Goal: Information Seeking & Learning: Learn about a topic

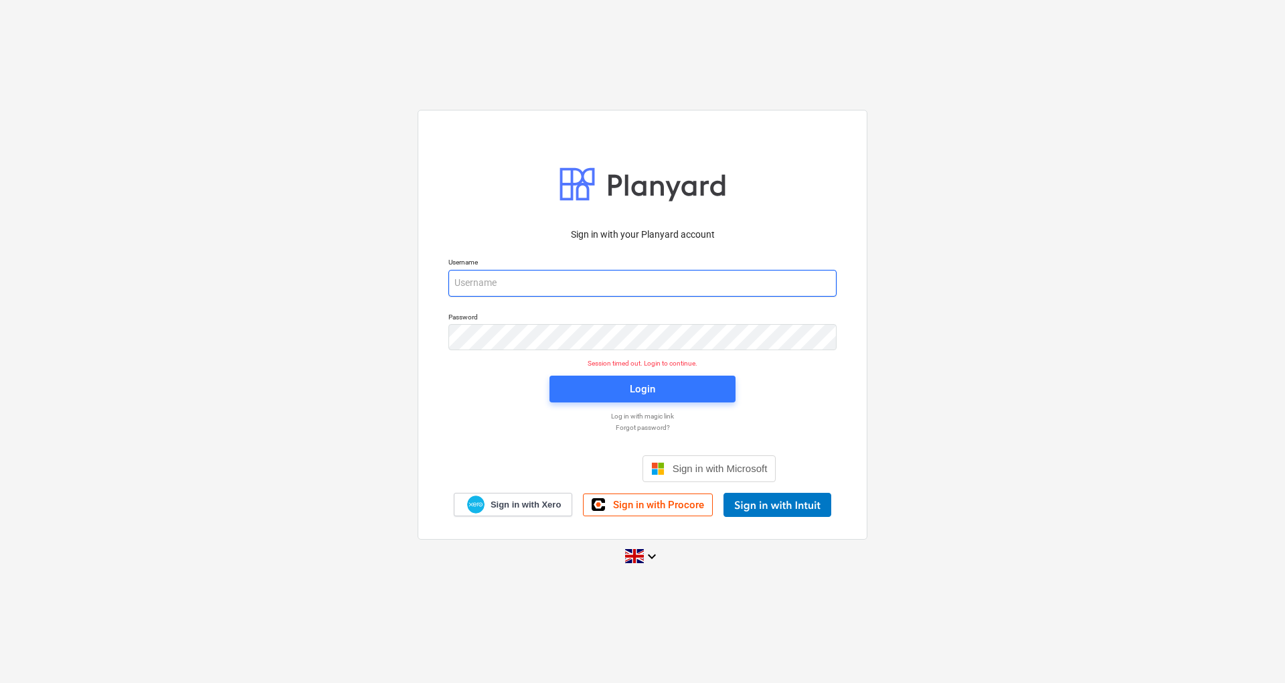
type input "[EMAIL_ADDRESS][DOMAIN_NAME]"
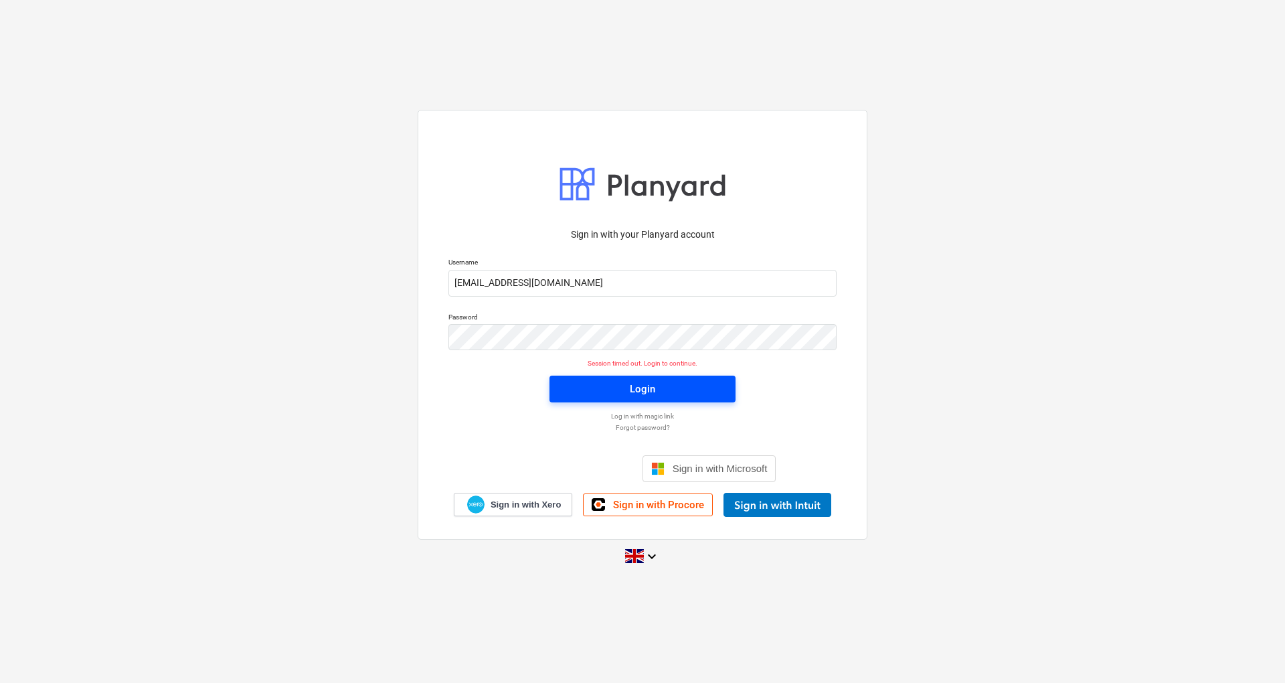
click at [620, 393] on span "Login" at bounding box center [643, 388] width 154 height 17
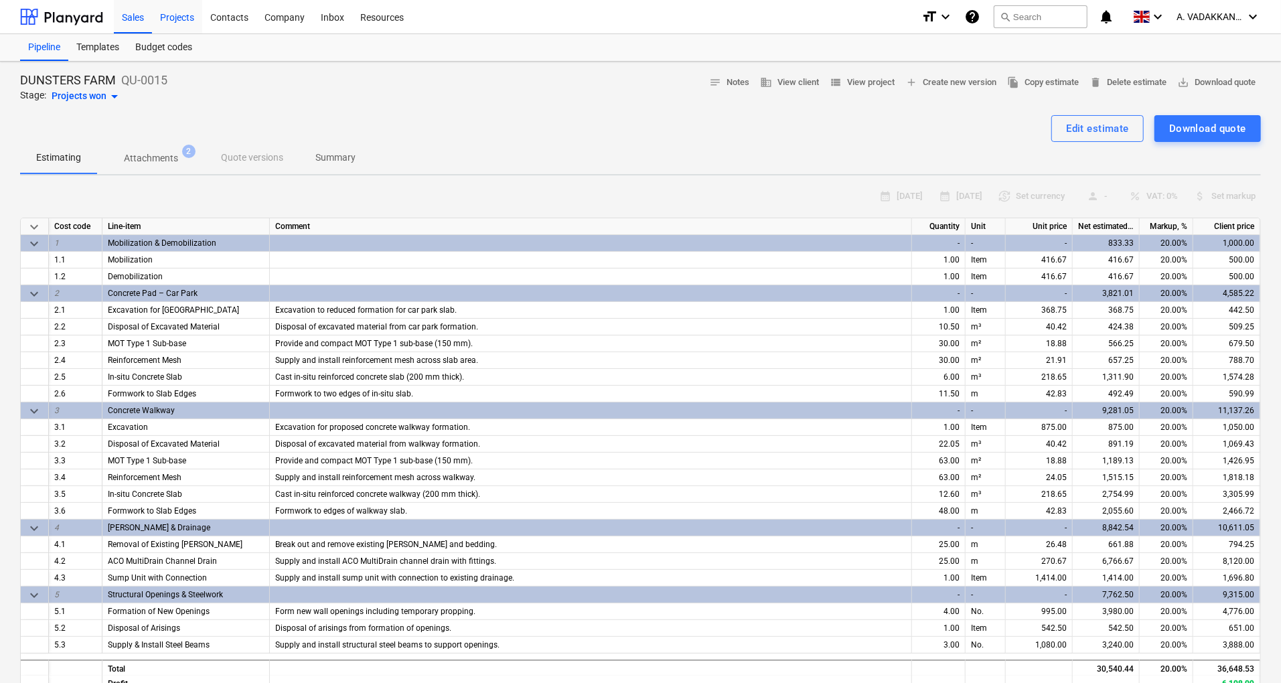
click at [174, 17] on div "Projects" at bounding box center [177, 16] width 50 height 34
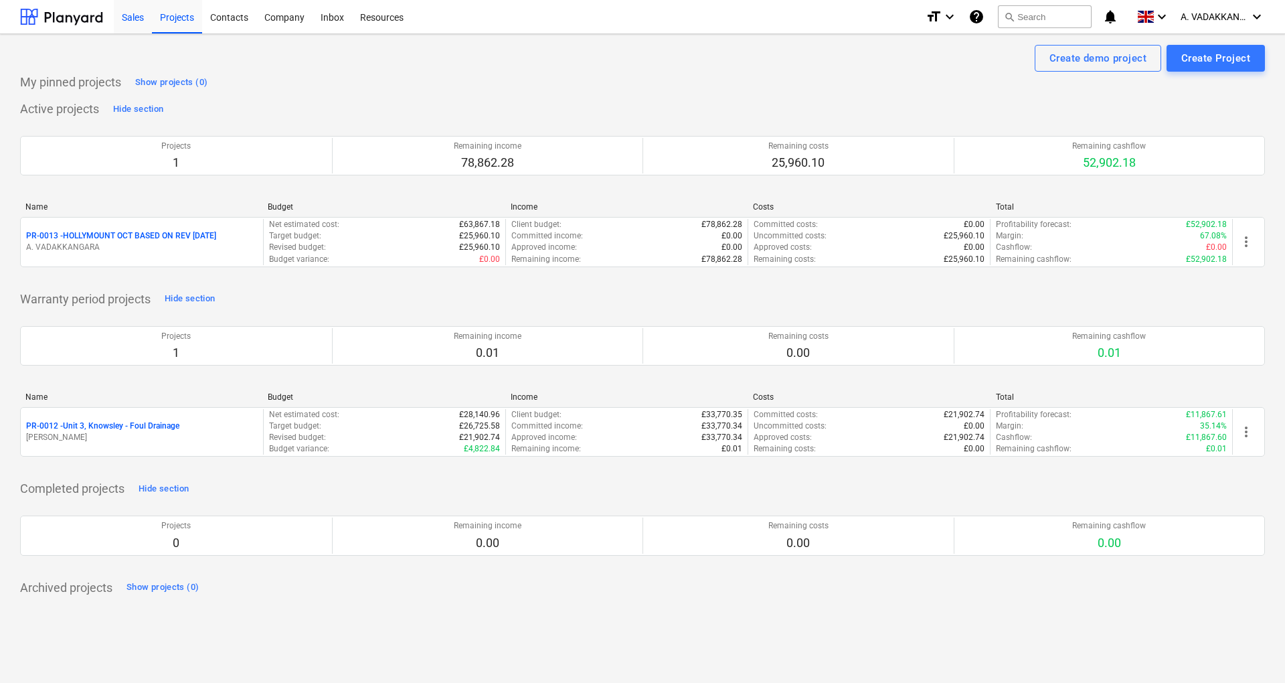
click at [135, 23] on div "Sales" at bounding box center [133, 16] width 38 height 34
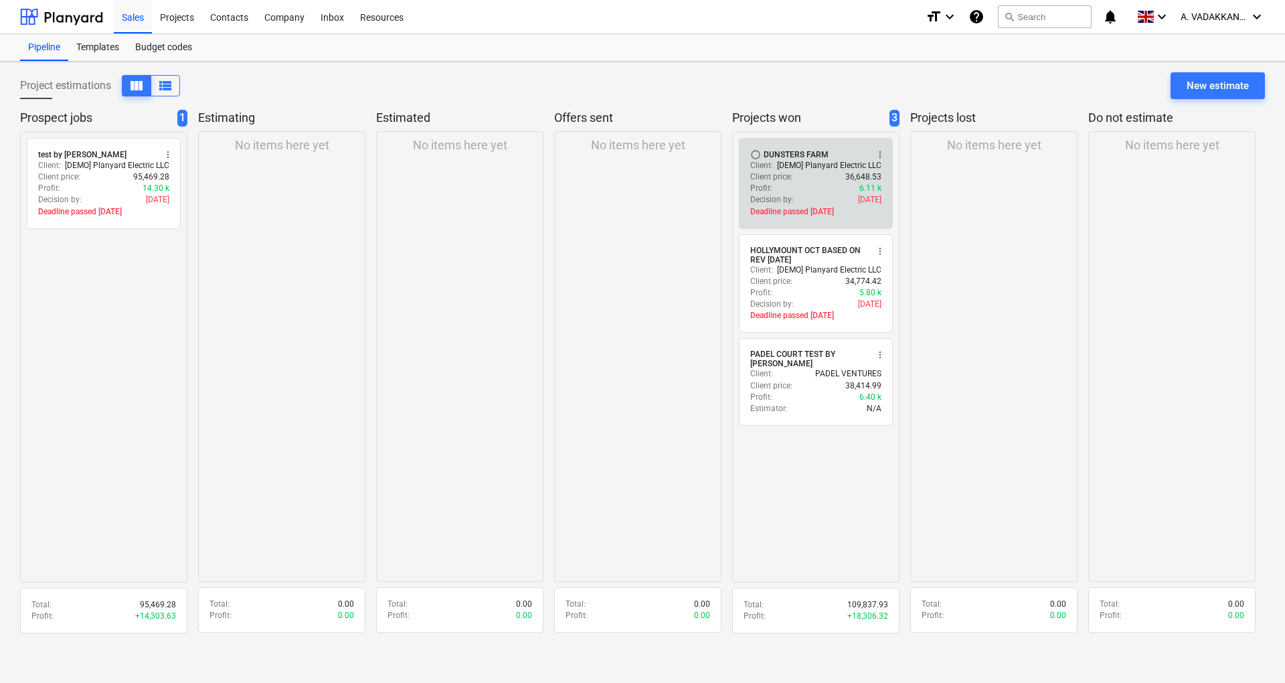
click at [803, 173] on div "Client price : 36,648.53" at bounding box center [816, 176] width 131 height 11
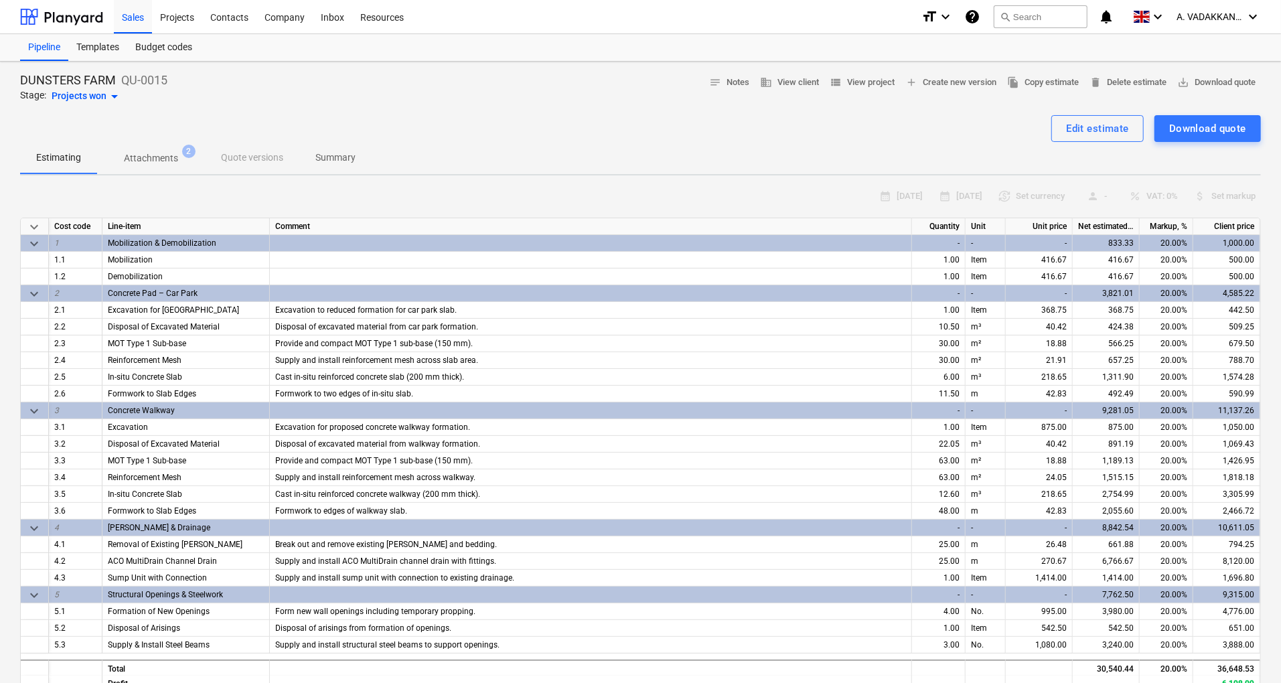
type textarea "x"
click at [165, 11] on div "Projects" at bounding box center [177, 16] width 50 height 34
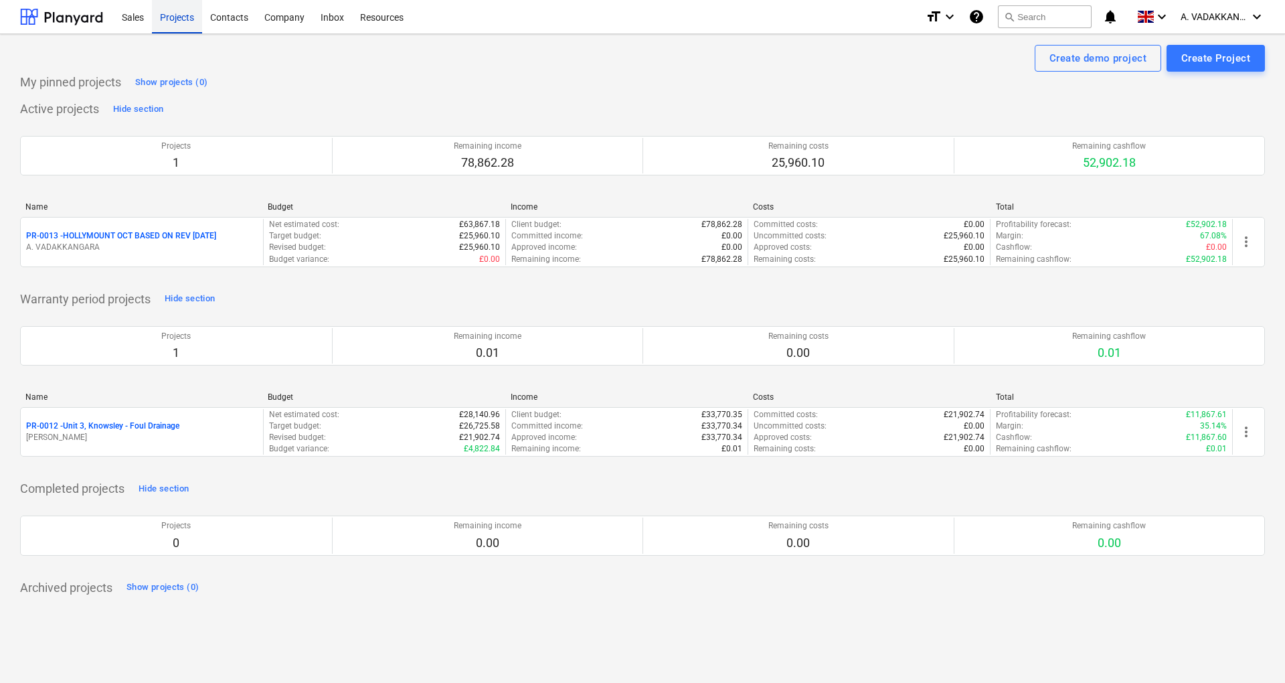
click at [173, 27] on div "Projects" at bounding box center [177, 16] width 50 height 34
click at [137, 25] on div "Sales" at bounding box center [133, 16] width 38 height 34
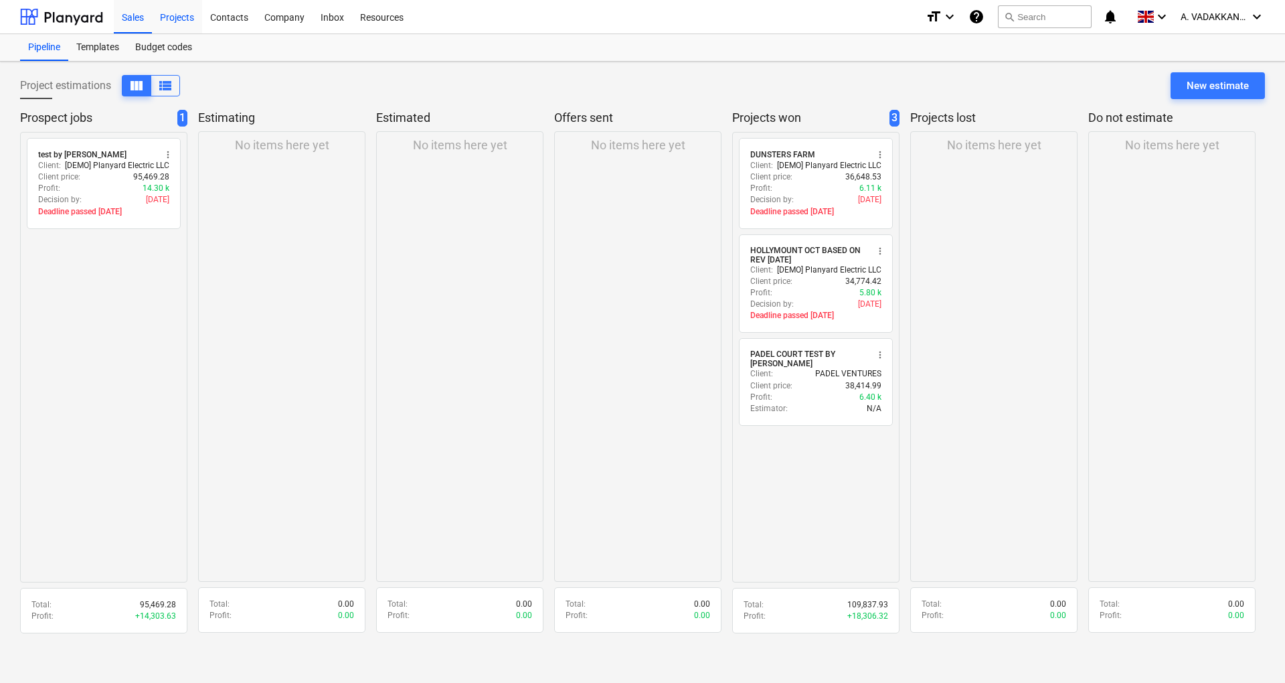
click at [189, 15] on div "Projects" at bounding box center [177, 16] width 50 height 34
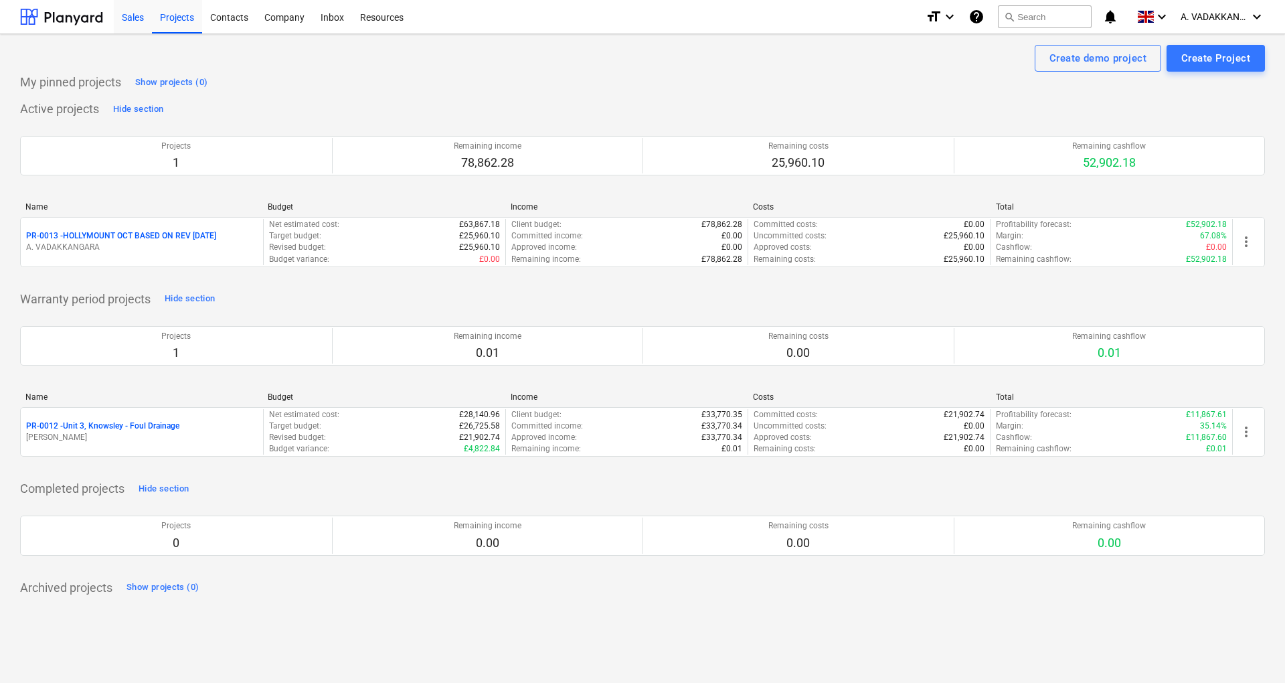
click at [139, 24] on div "Sales" at bounding box center [133, 16] width 38 height 34
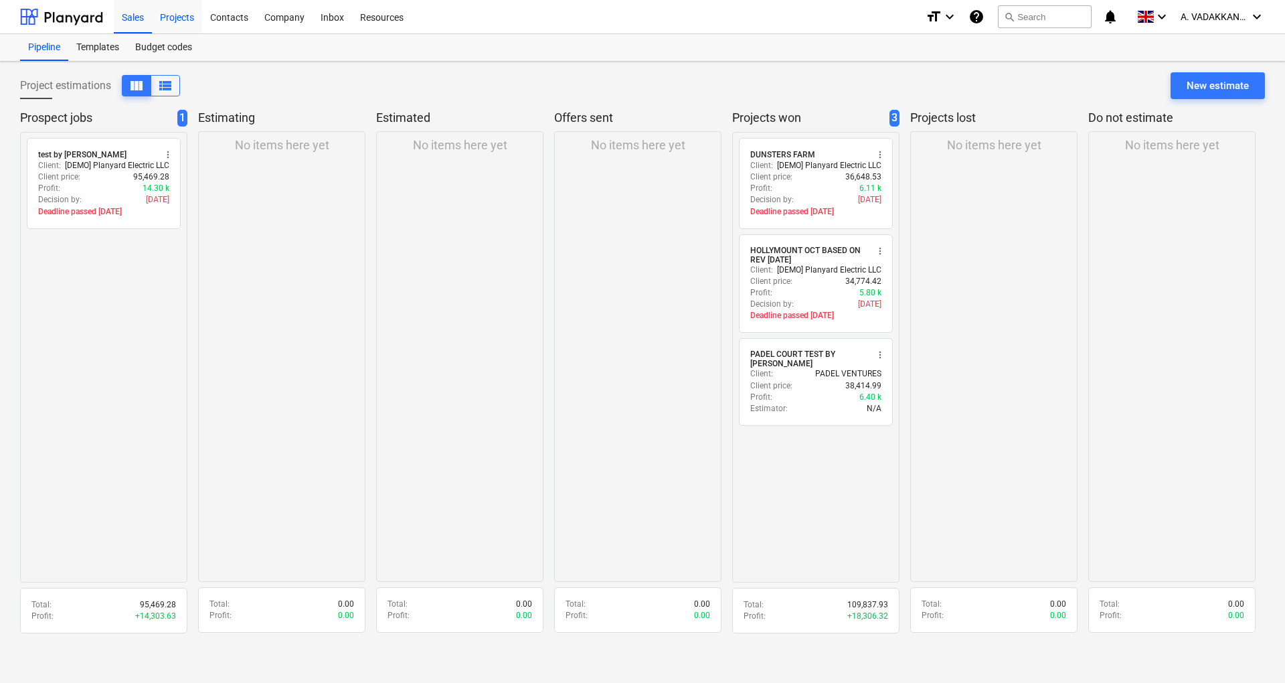
click at [184, 19] on div "Projects" at bounding box center [177, 16] width 50 height 34
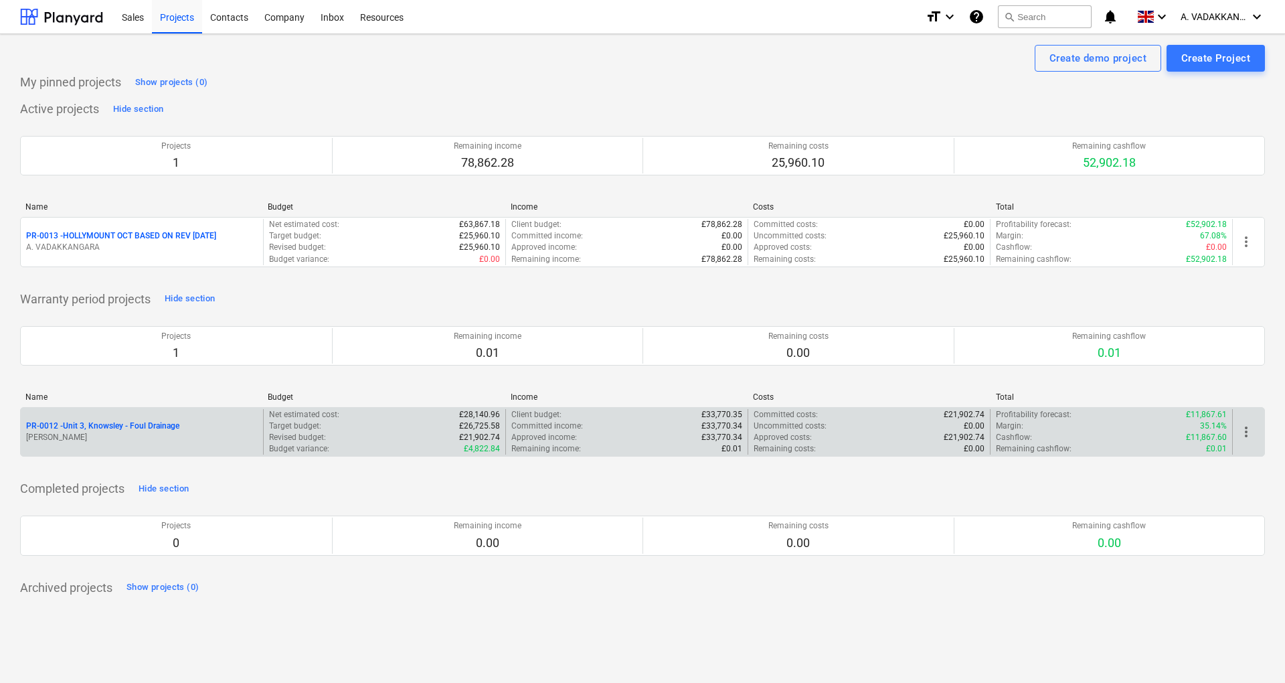
click at [127, 442] on p "[PERSON_NAME]" at bounding box center [142, 437] width 232 height 11
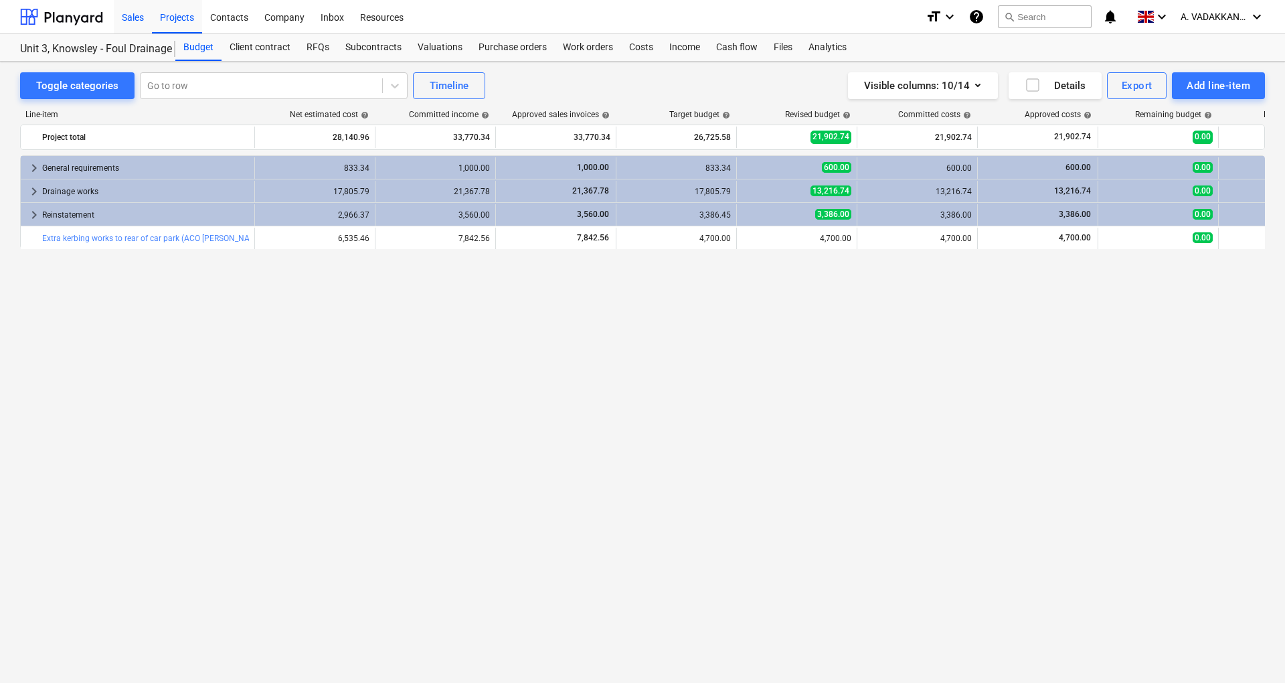
click at [137, 15] on div "Sales" at bounding box center [133, 16] width 38 height 34
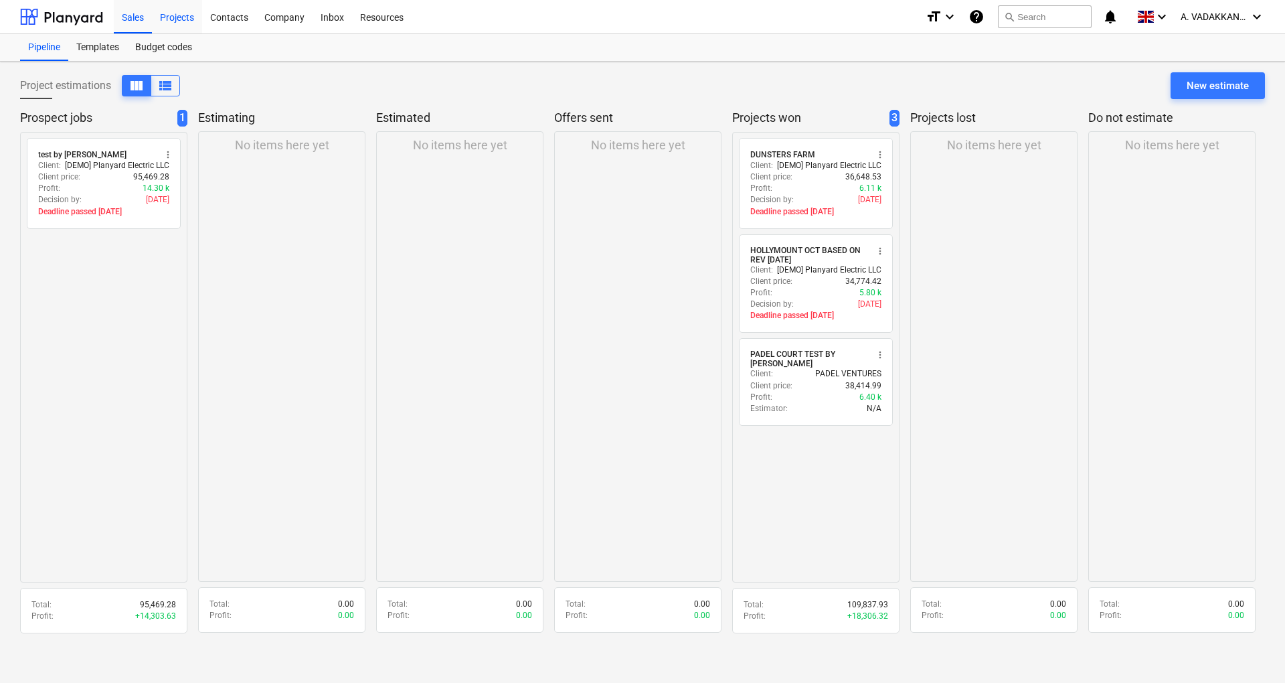
click at [171, 22] on div "Projects" at bounding box center [177, 16] width 50 height 34
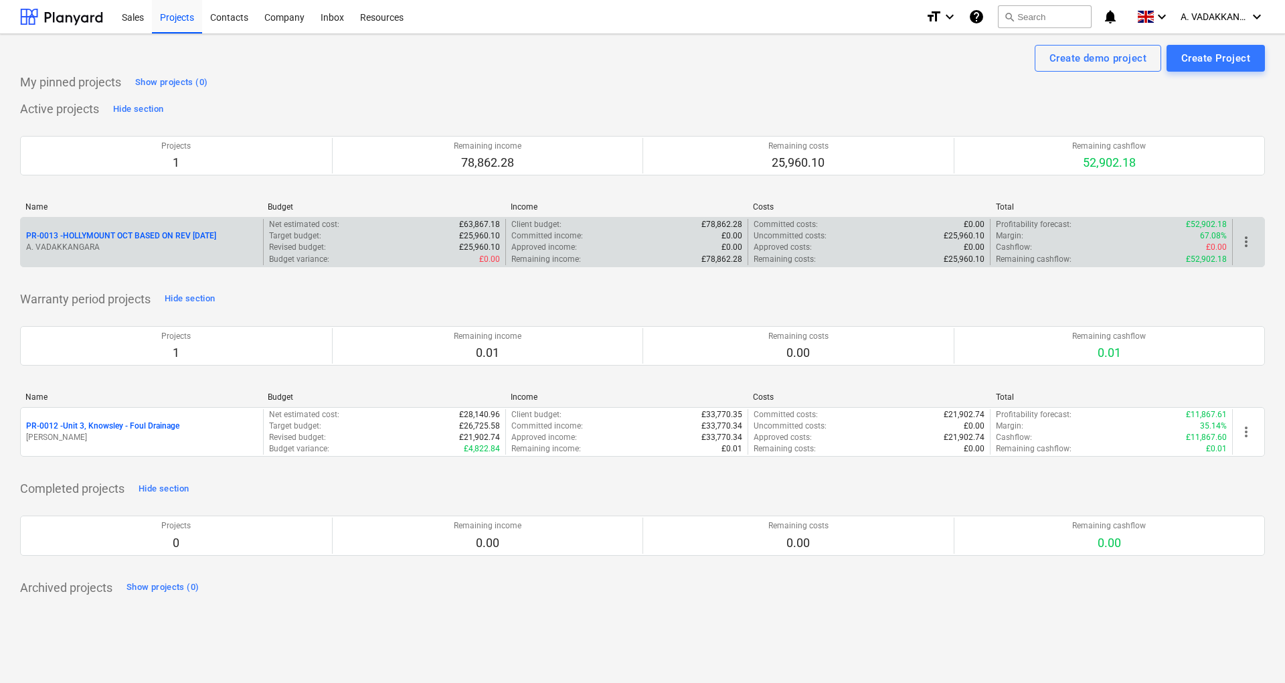
click at [112, 228] on div "PR-0013 - HOLLYMOUNT OCT BASED ON REV [DATE] A. VADAKKANGARA" at bounding box center [142, 242] width 242 height 46
click at [216, 237] on p "PR-0013 - HOLLYMOUNT OCT BASED ON REV [DATE]" at bounding box center [121, 235] width 190 height 11
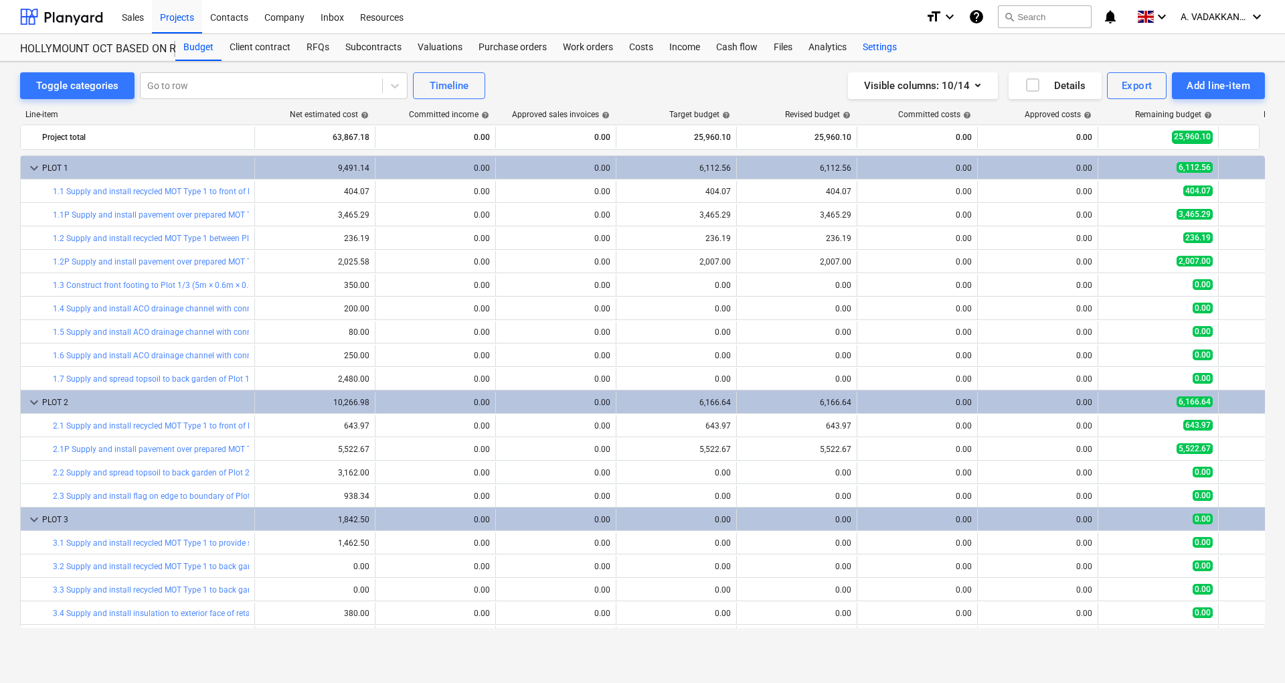
click at [890, 47] on div "Settings" at bounding box center [880, 47] width 50 height 27
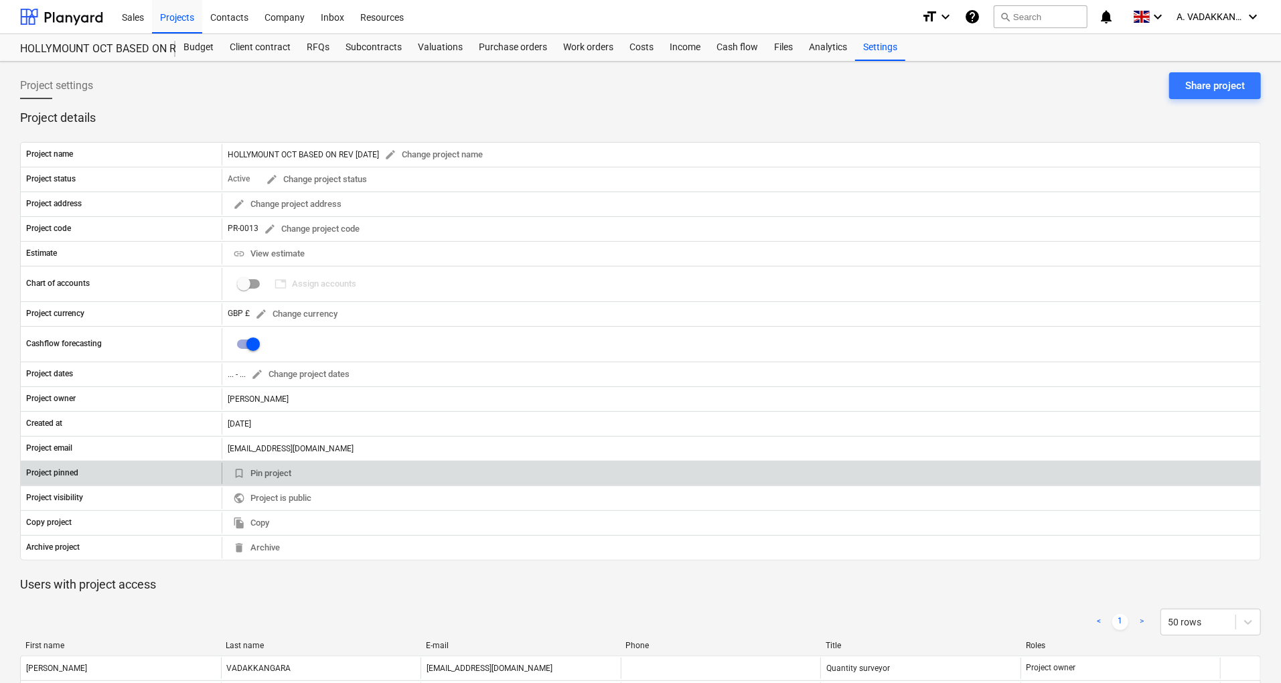
scroll to position [84, 0]
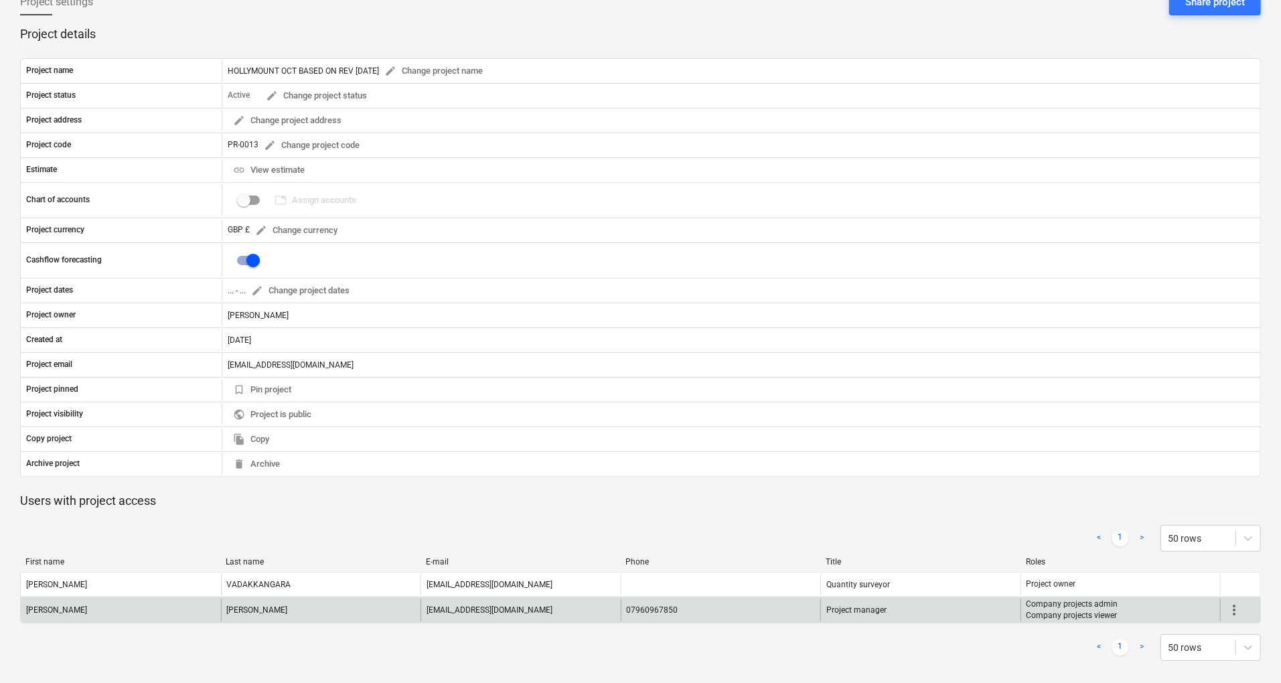
click at [1237, 607] on span "more_vert" at bounding box center [1234, 610] width 16 height 16
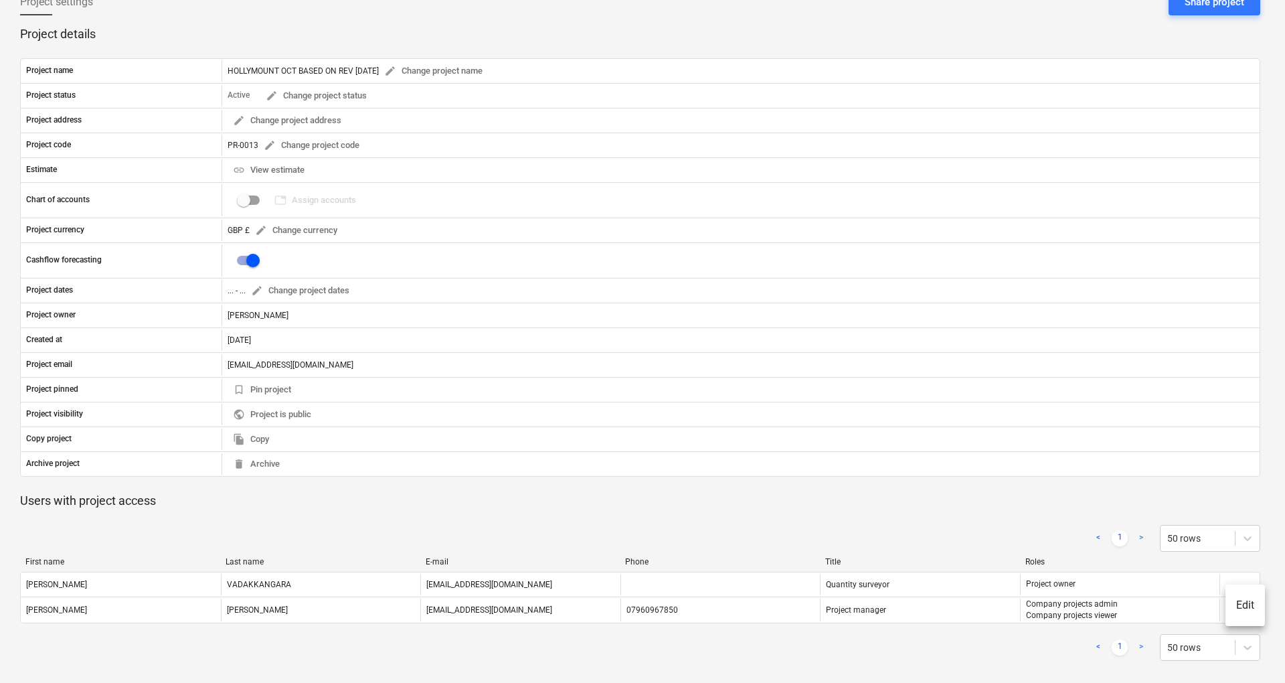
click at [1242, 606] on li "Edit" at bounding box center [1246, 605] width 40 height 31
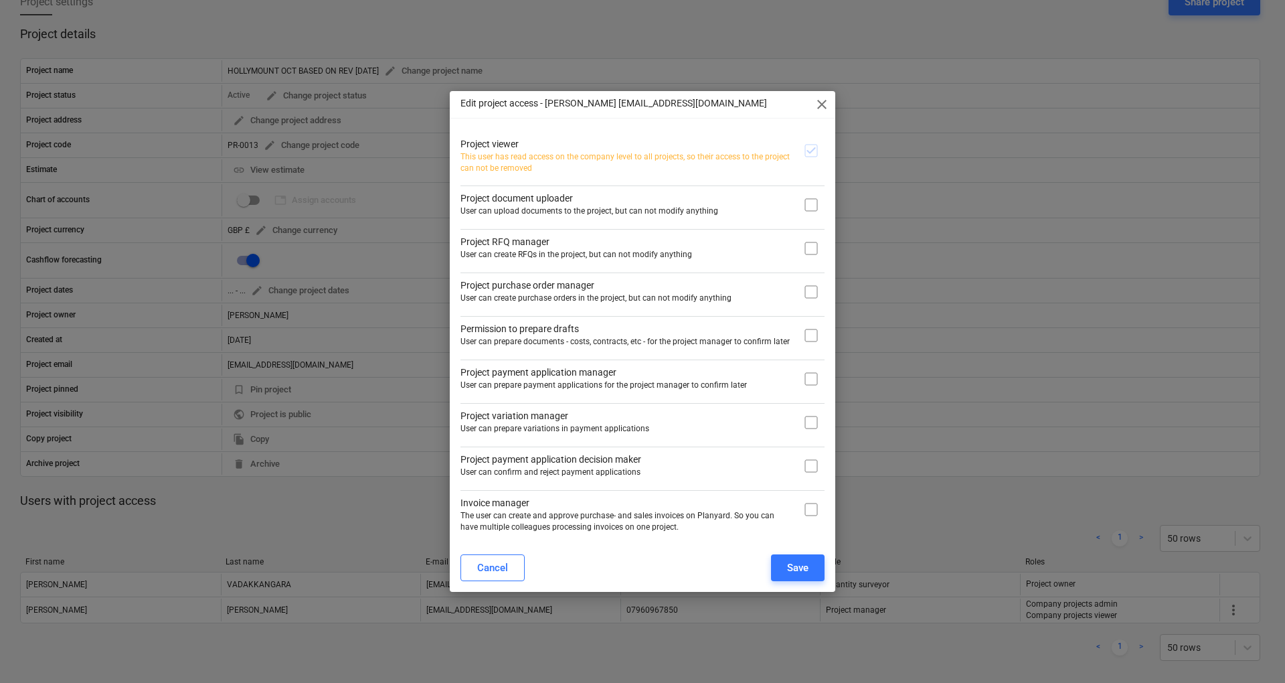
click at [823, 102] on span "close" at bounding box center [822, 104] width 16 height 16
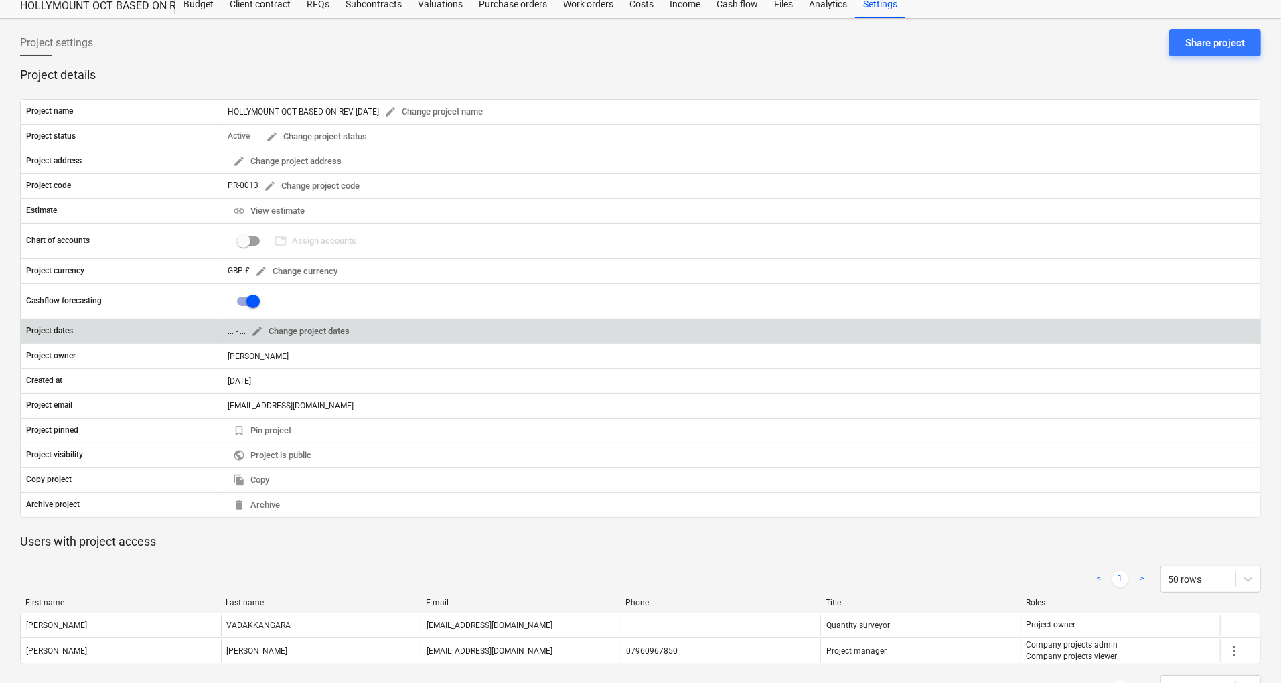
scroll to position [0, 0]
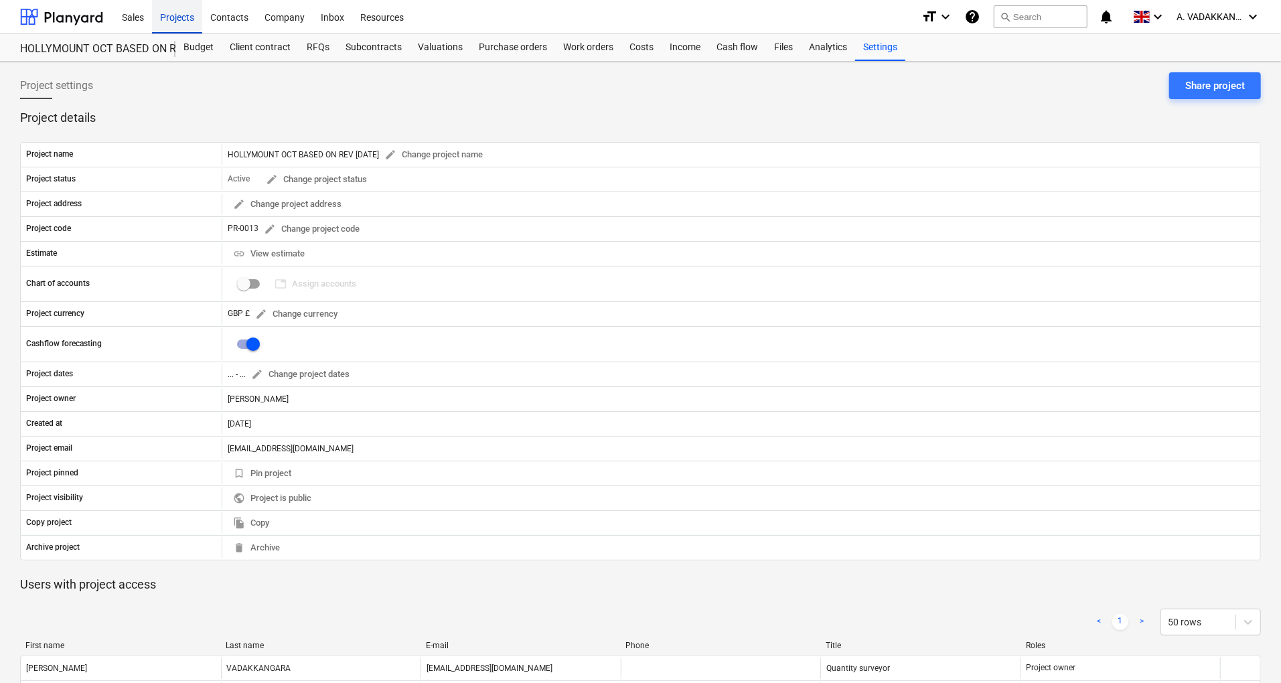
click at [181, 16] on div "Projects" at bounding box center [177, 16] width 50 height 34
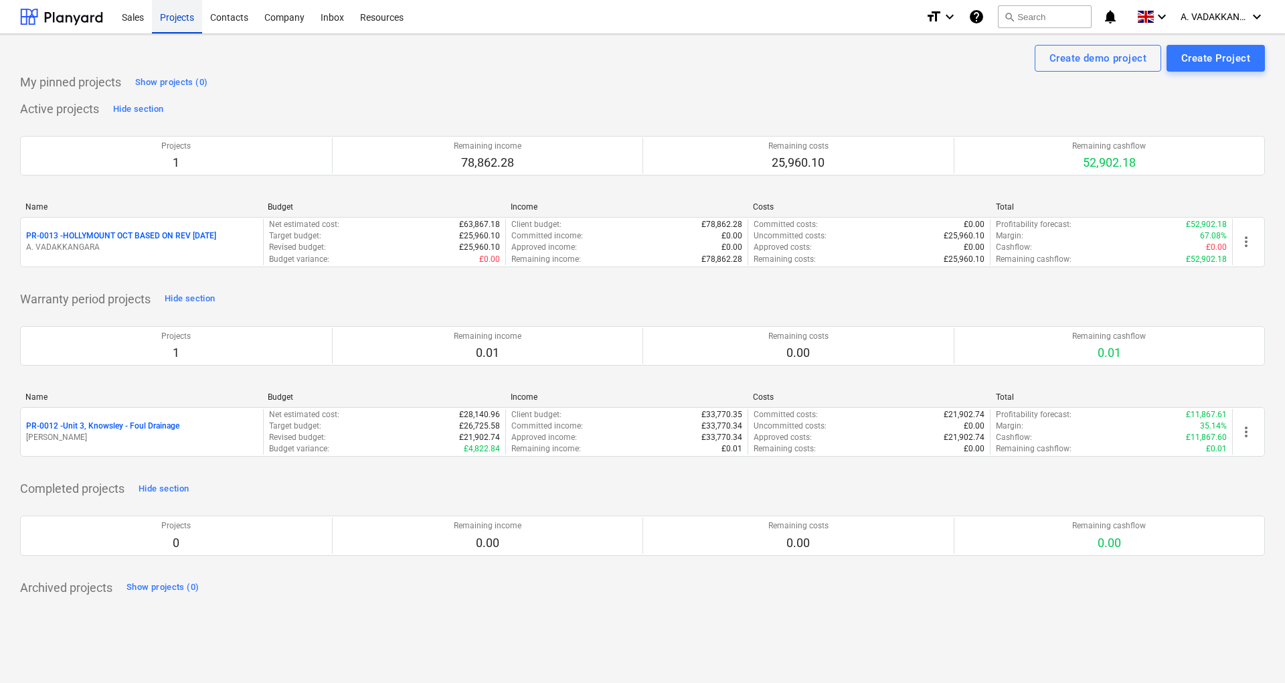
click at [181, 17] on div "Projects" at bounding box center [177, 16] width 50 height 34
click at [178, 20] on div "Projects" at bounding box center [177, 16] width 50 height 34
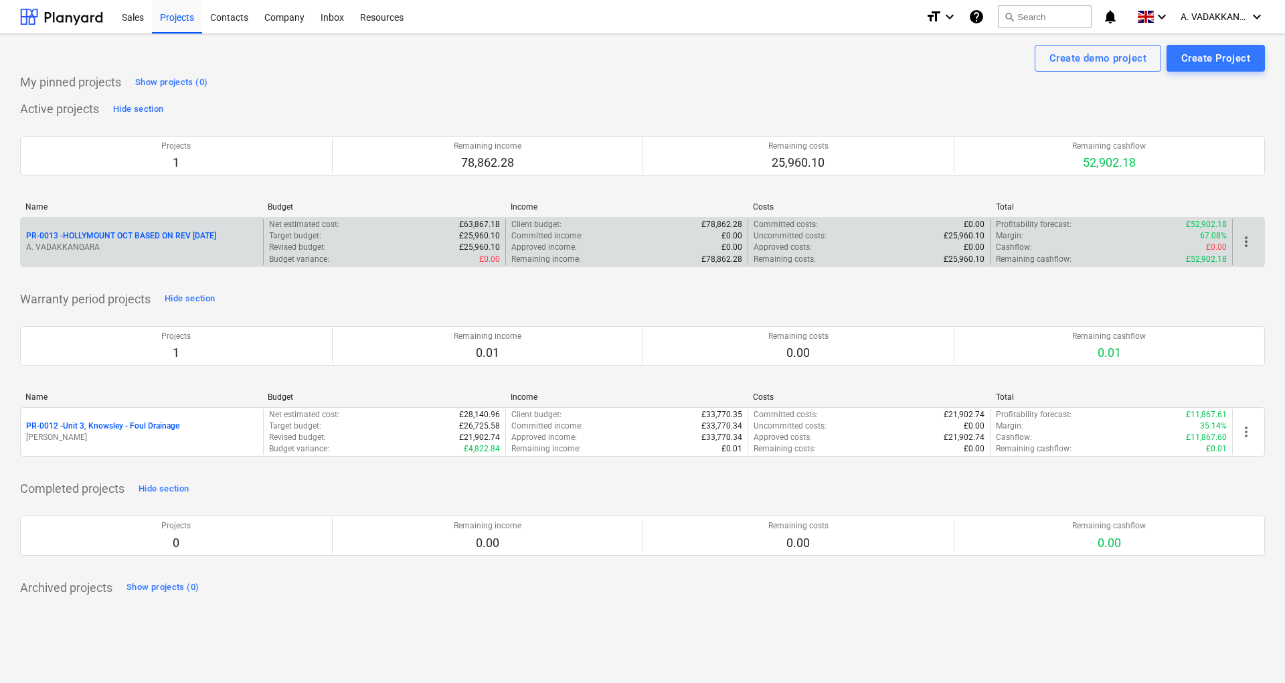
click at [137, 241] on p "PR-0013 - HOLLYMOUNT OCT BASED ON REV [DATE]" at bounding box center [121, 235] width 190 height 11
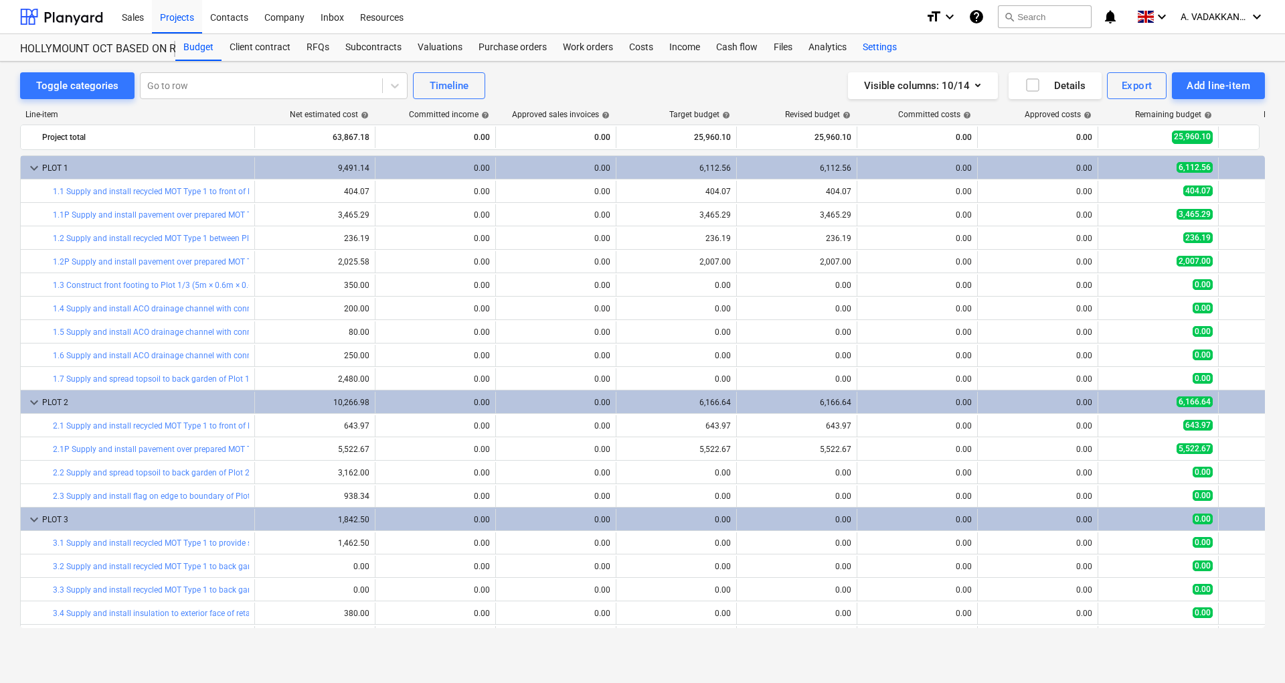
click at [872, 44] on div "Settings" at bounding box center [880, 47] width 50 height 27
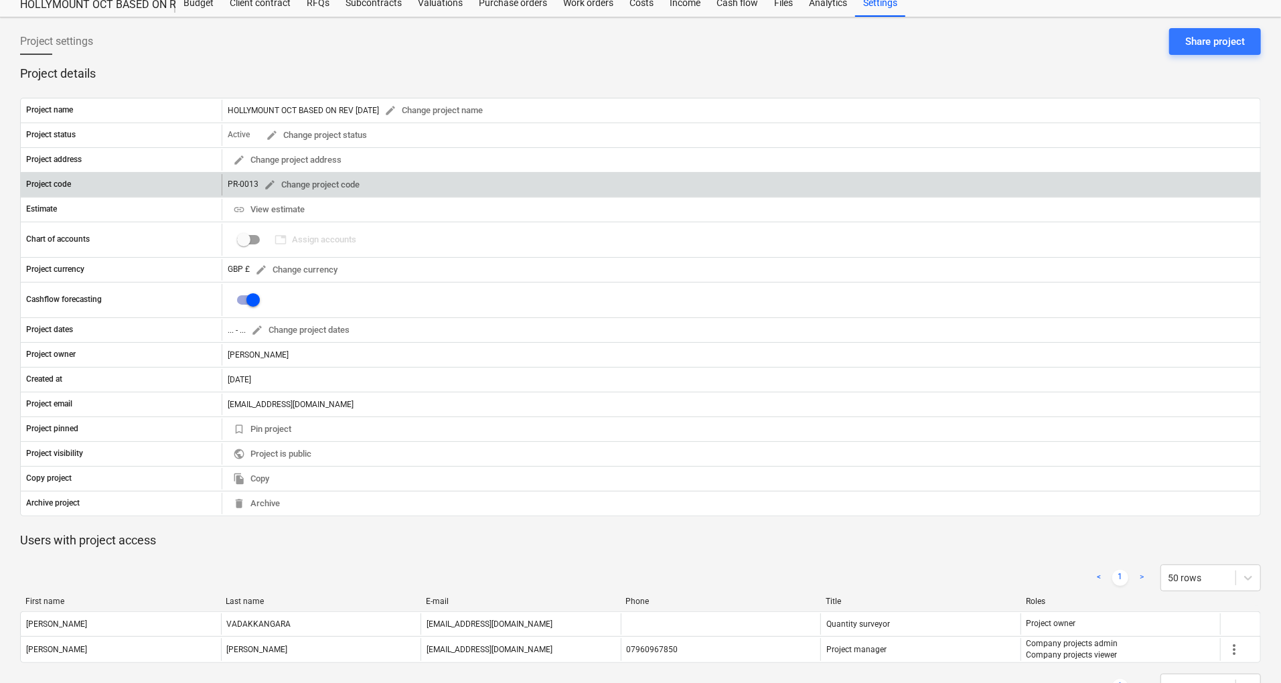
scroll to position [84, 0]
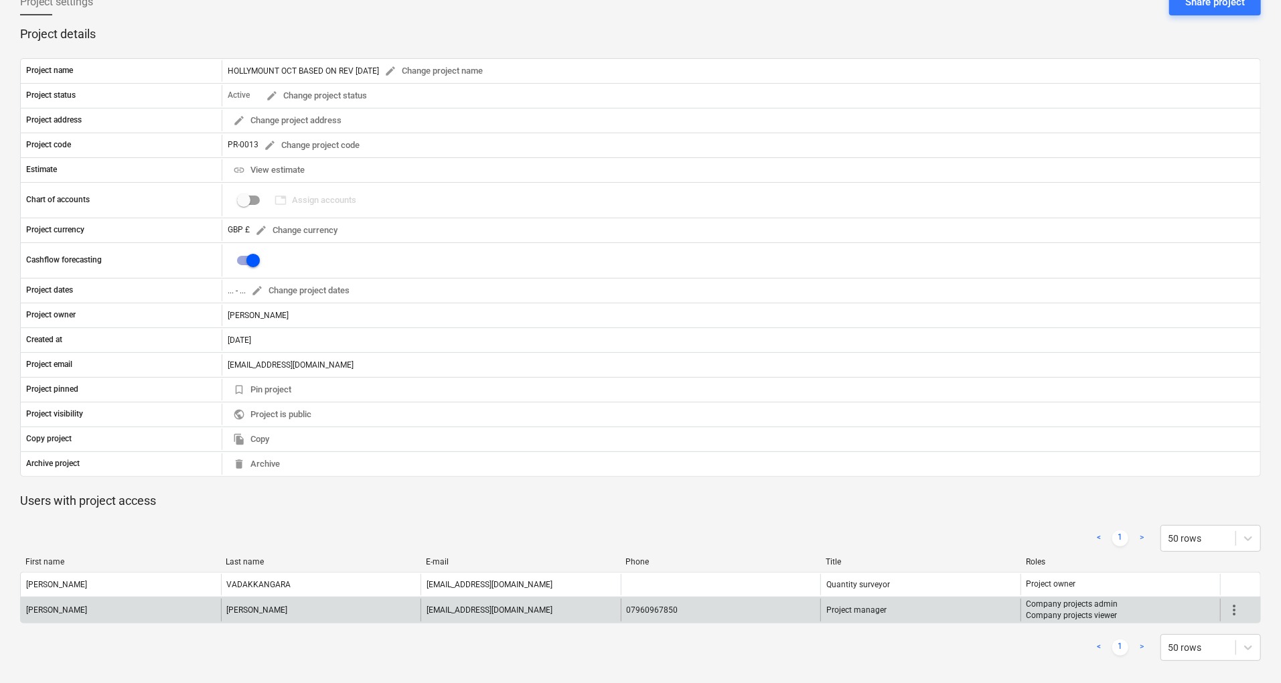
drag, startPoint x: 1180, startPoint y: 593, endPoint x: 1241, endPoint y: 613, distance: 64.6
click at [1241, 613] on span "more_vert" at bounding box center [1234, 610] width 16 height 16
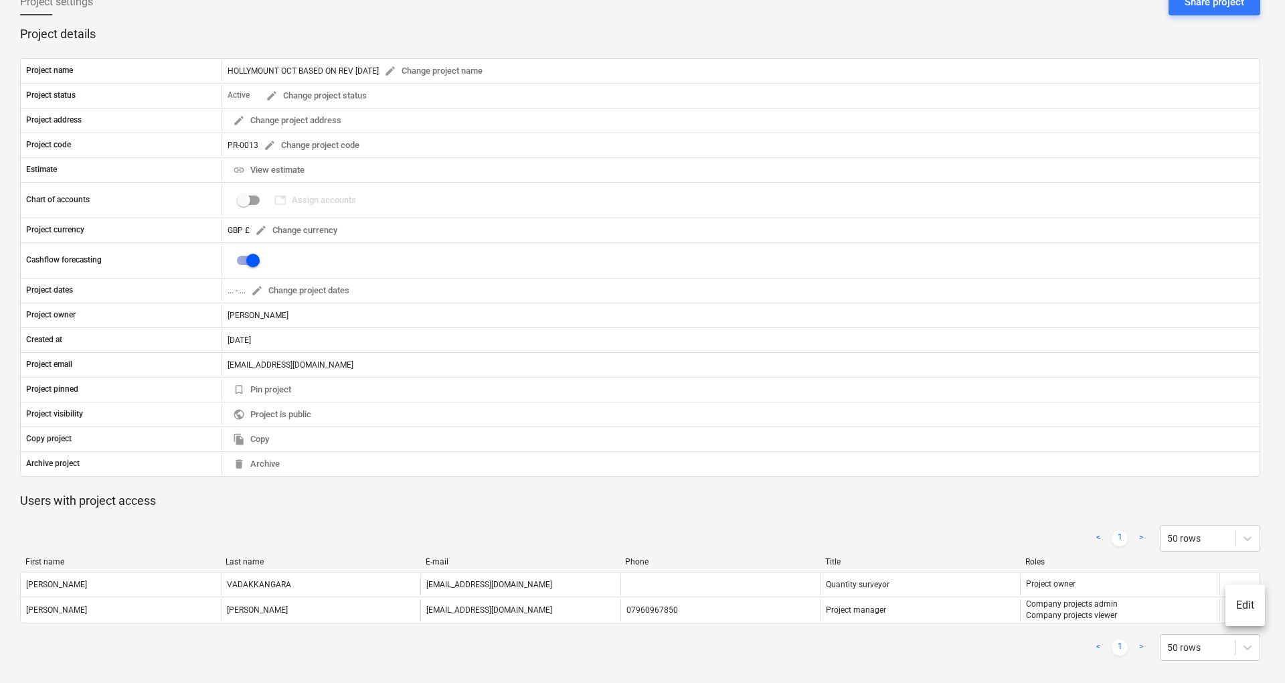
click at [210, 538] on div at bounding box center [642, 341] width 1285 height 683
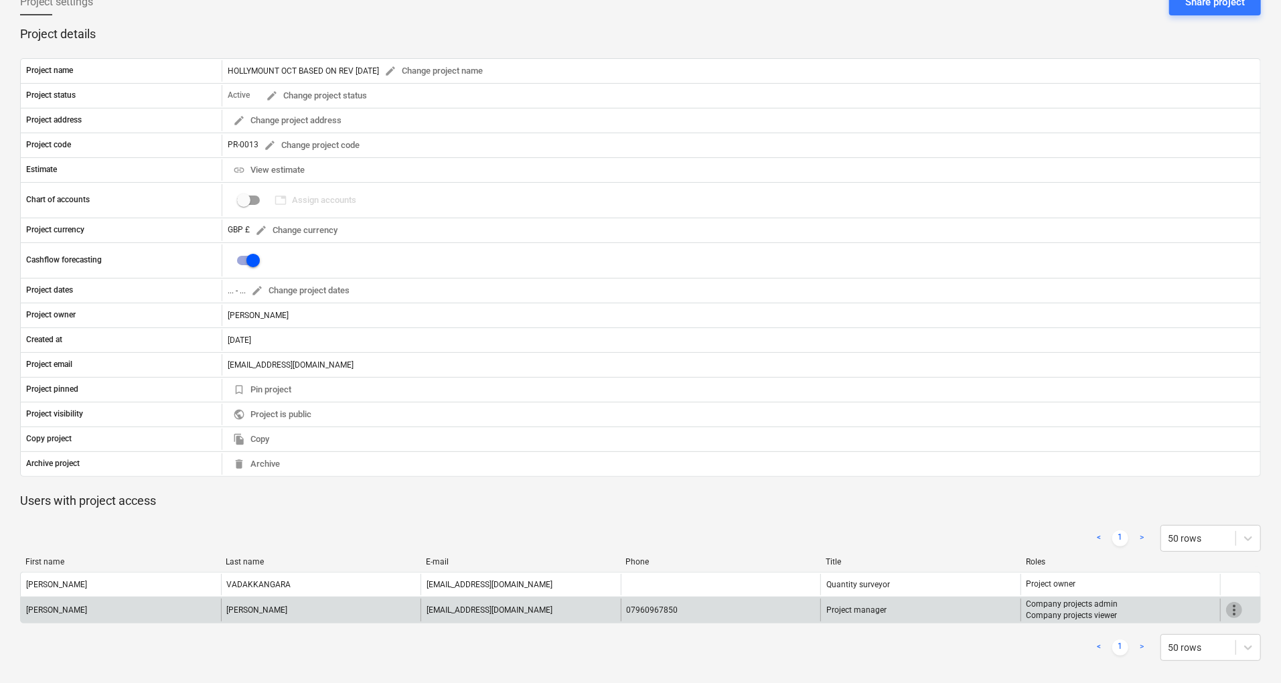
click at [1234, 607] on span "more_vert" at bounding box center [1234, 610] width 16 height 16
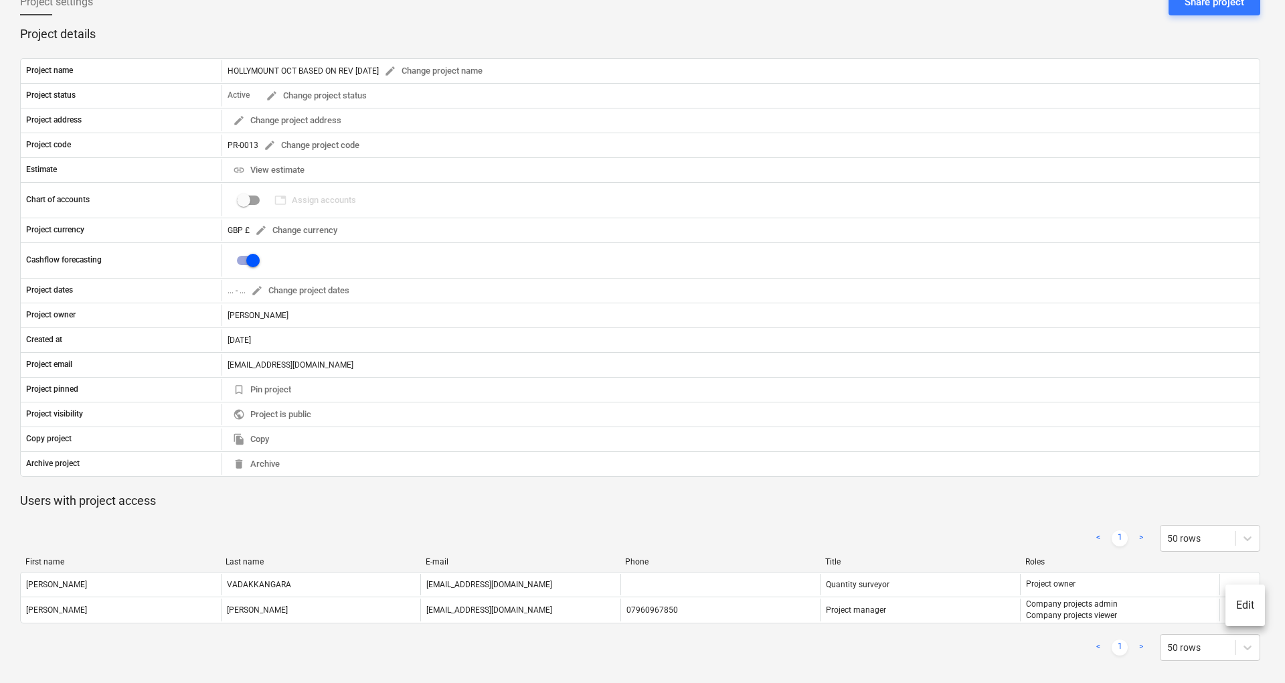
click at [963, 599] on div at bounding box center [642, 341] width 1285 height 683
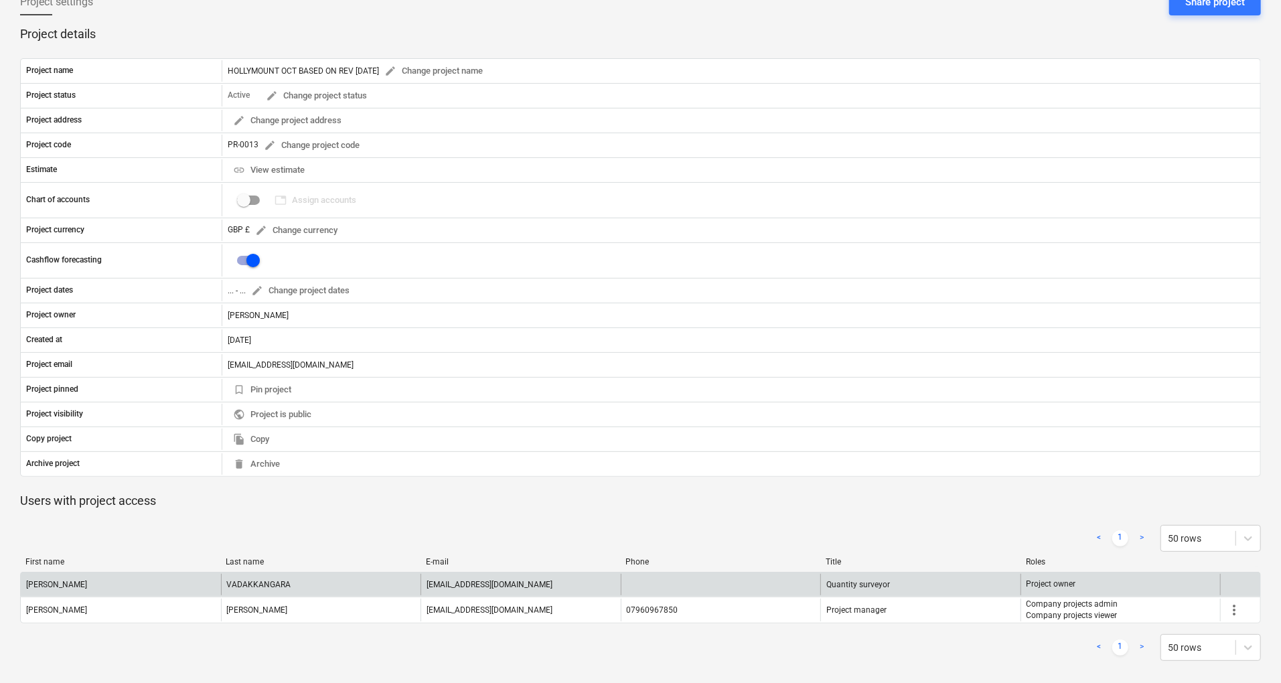
click at [274, 588] on div "VADAKKANGARA" at bounding box center [321, 584] width 200 height 21
click at [603, 582] on div "[EMAIL_ADDRESS][DOMAIN_NAME]" at bounding box center [520, 584] width 200 height 21
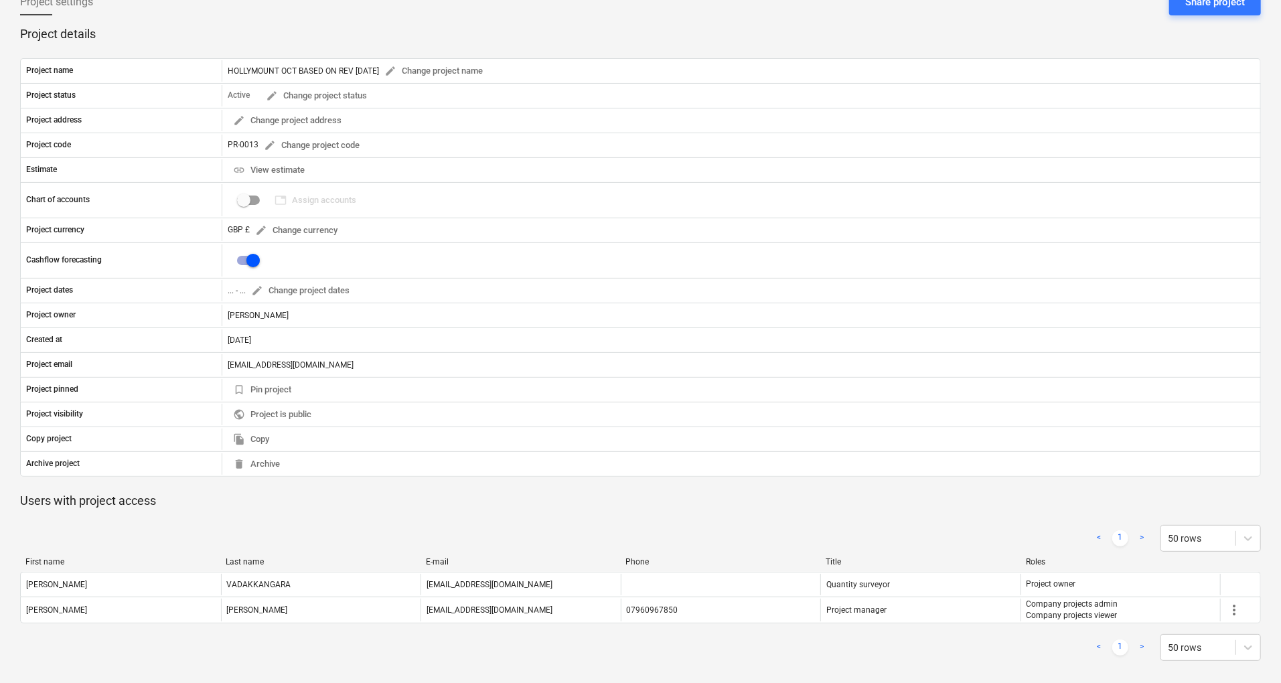
click at [1141, 643] on link ">" at bounding box center [1141, 647] width 16 height 16
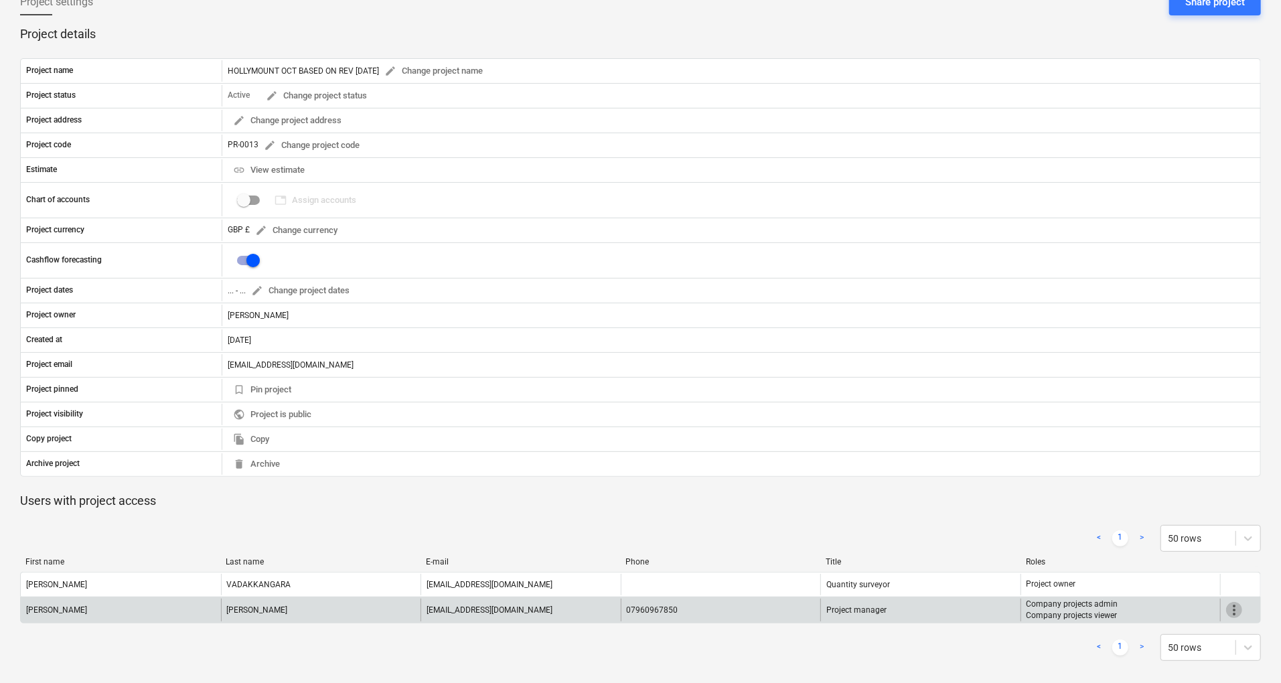
click at [1235, 609] on span "more_vert" at bounding box center [1234, 610] width 16 height 16
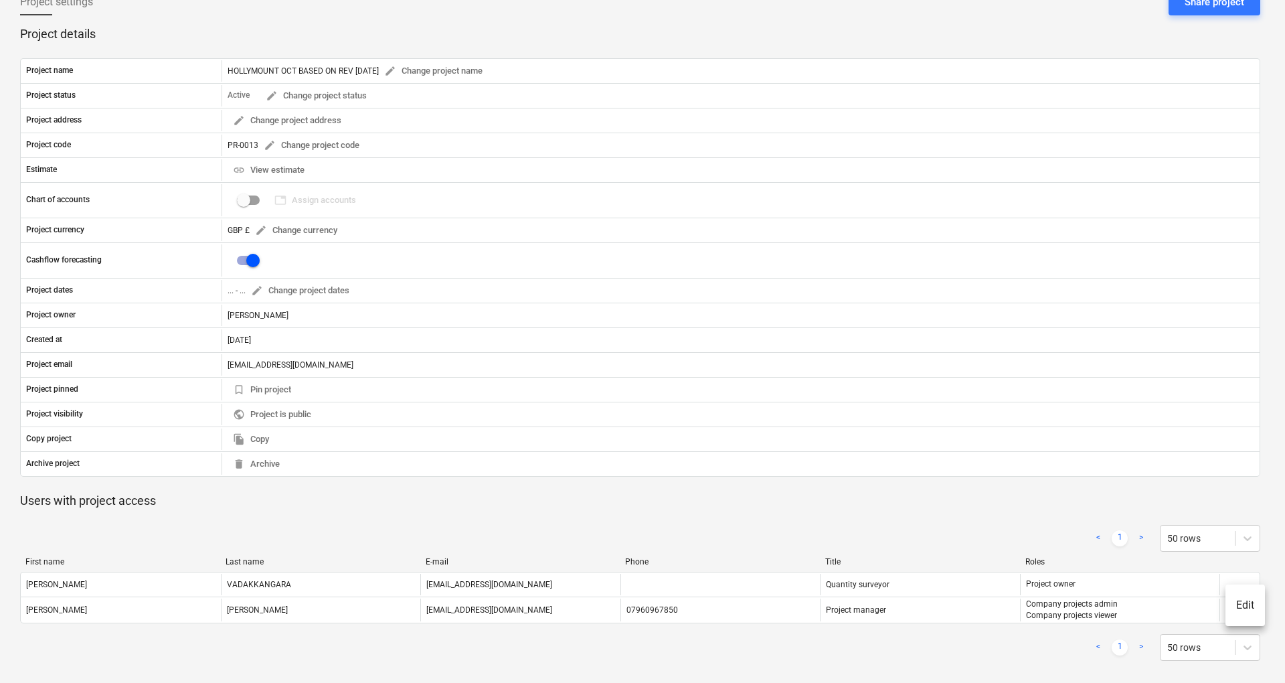
click at [1242, 610] on li "Edit" at bounding box center [1246, 605] width 40 height 31
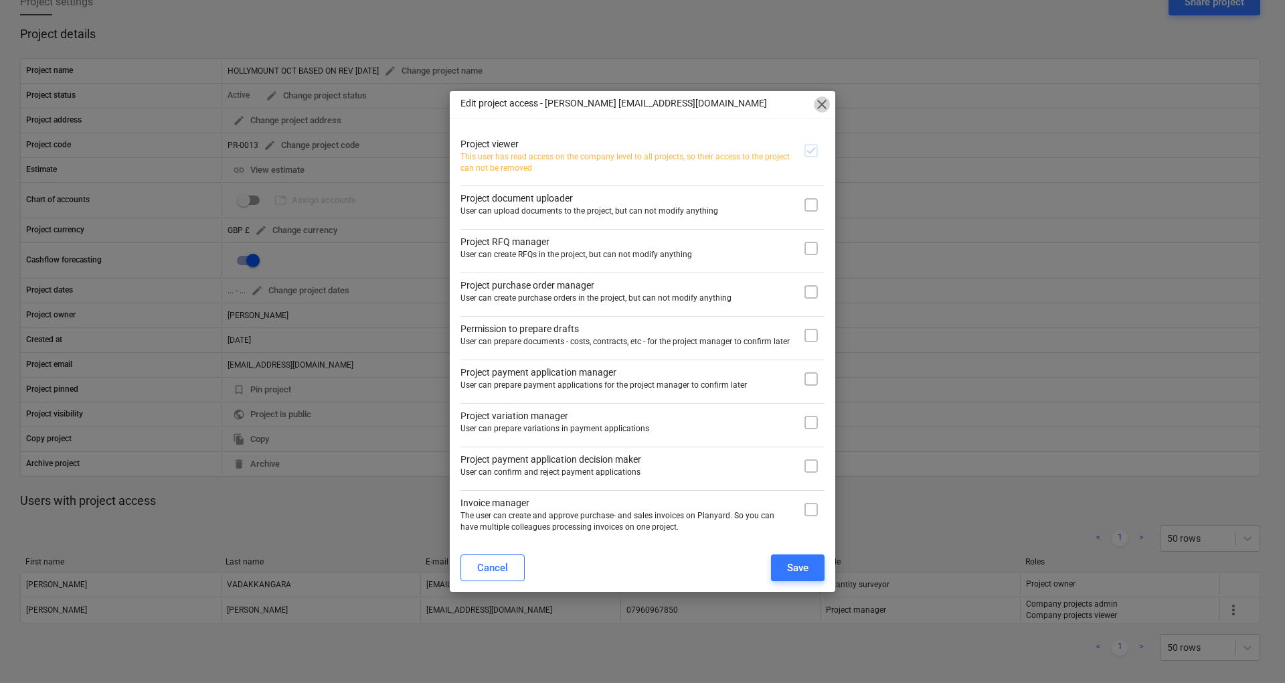
click at [817, 111] on span "close" at bounding box center [822, 104] width 16 height 16
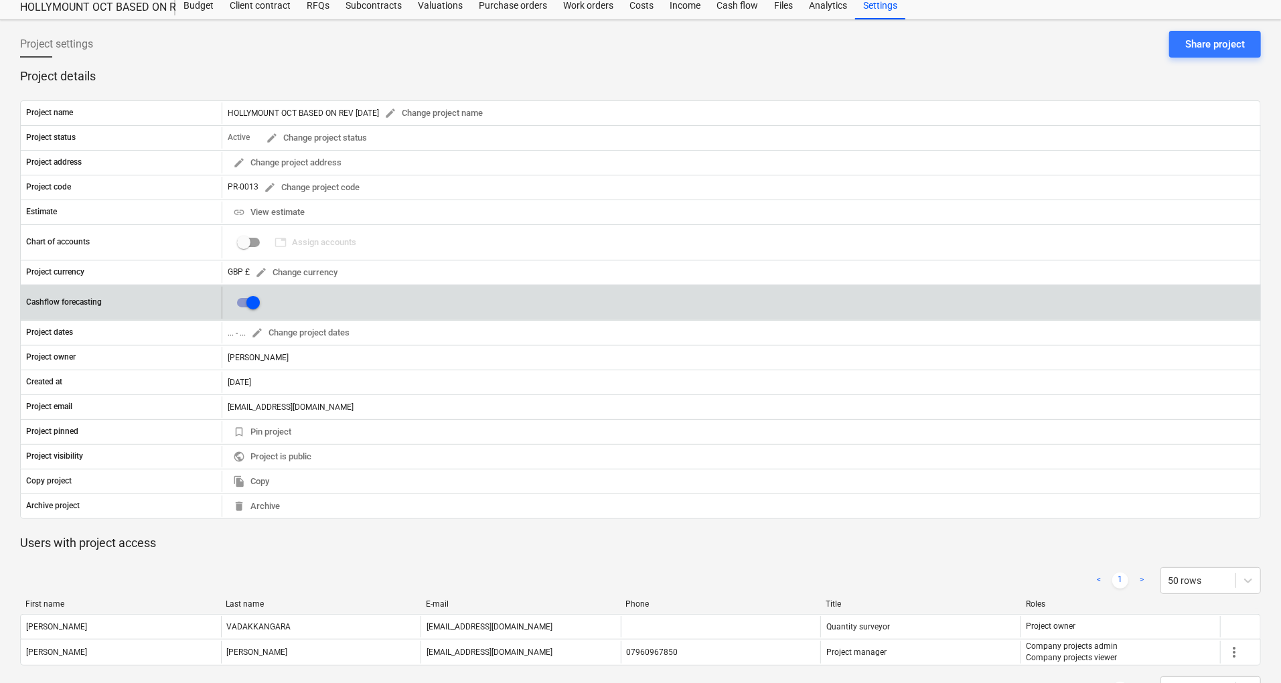
scroll to position [0, 0]
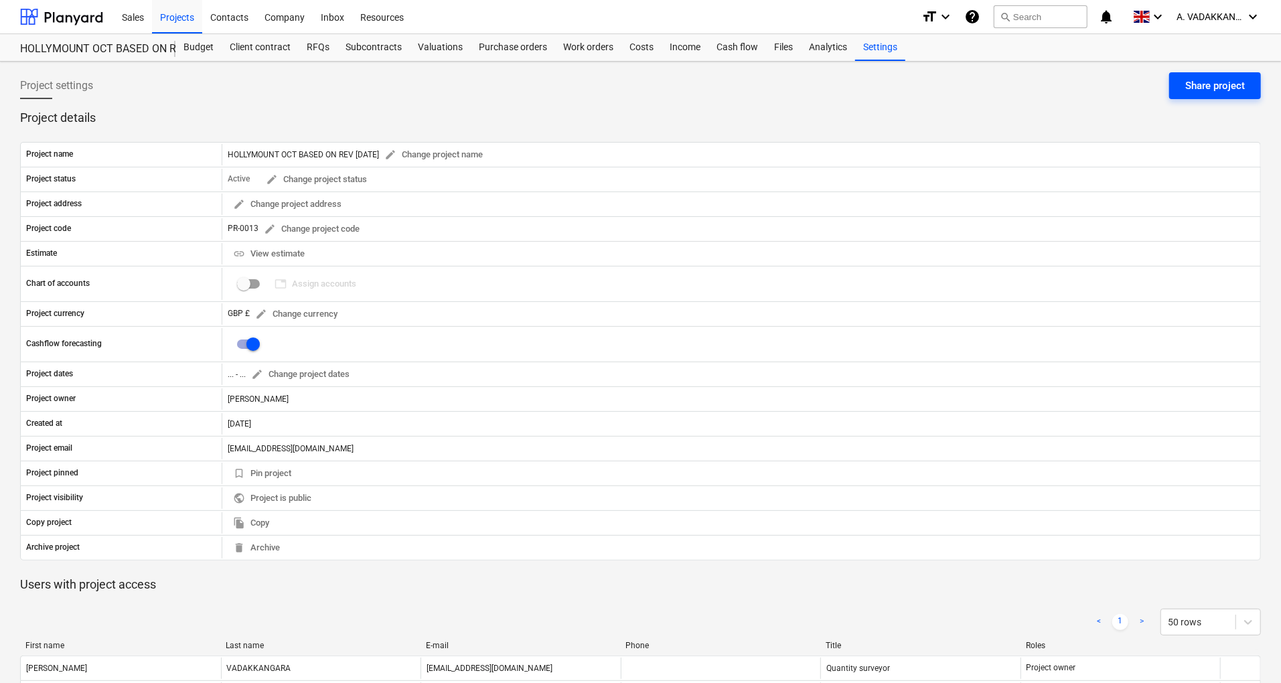
click at [1206, 86] on div "Share project" at bounding box center [1215, 85] width 60 height 17
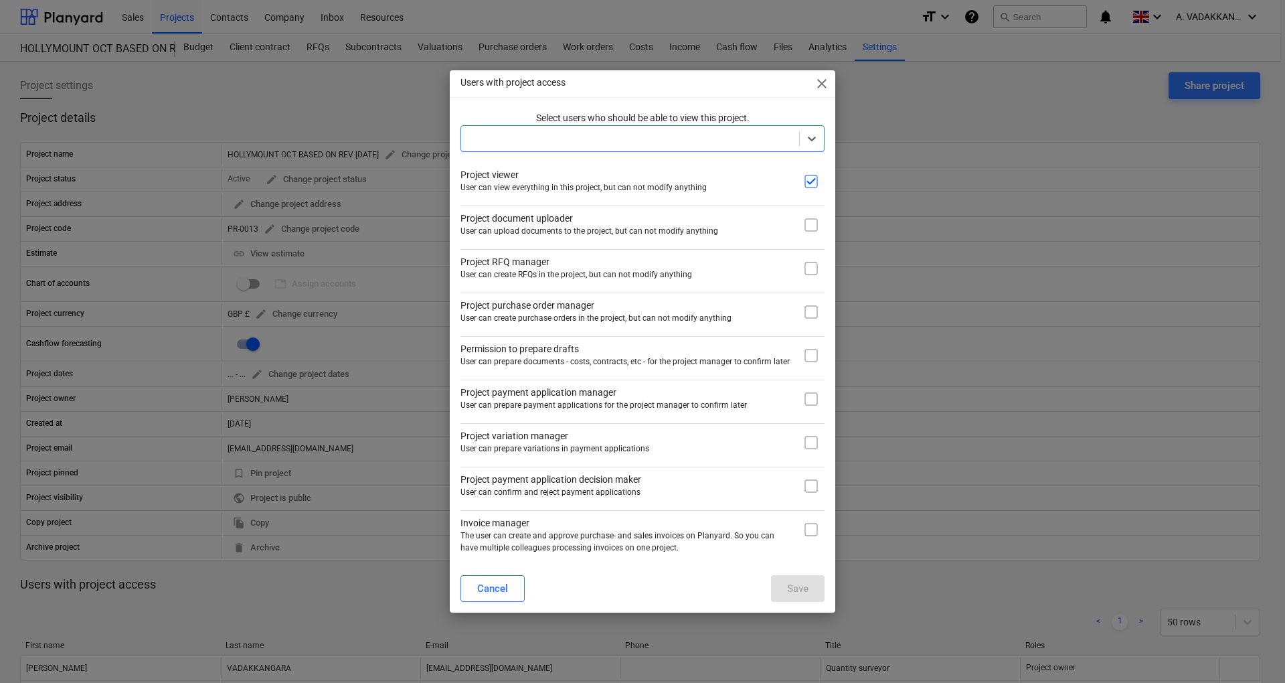
click at [824, 139] on div at bounding box center [643, 138] width 364 height 27
click at [686, 166] on div "No options" at bounding box center [643, 171] width 364 height 21
click at [819, 88] on span "close" at bounding box center [822, 84] width 16 height 16
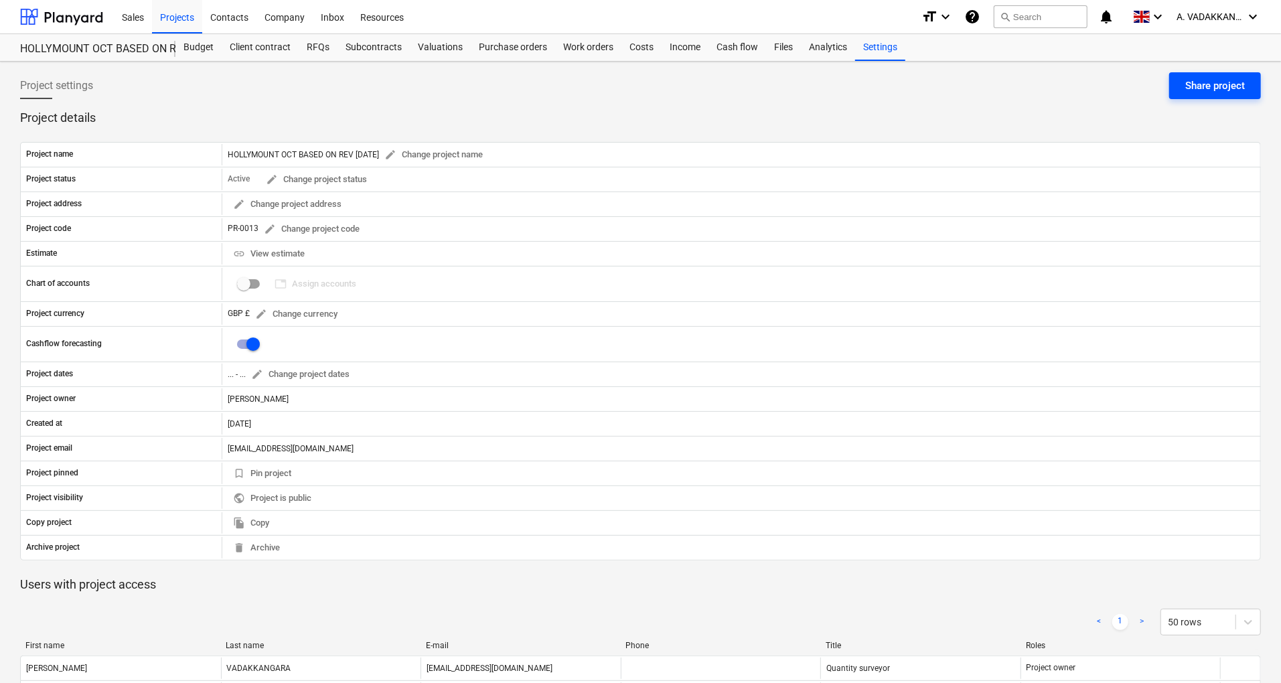
click at [1223, 88] on div "Share project" at bounding box center [1215, 85] width 60 height 17
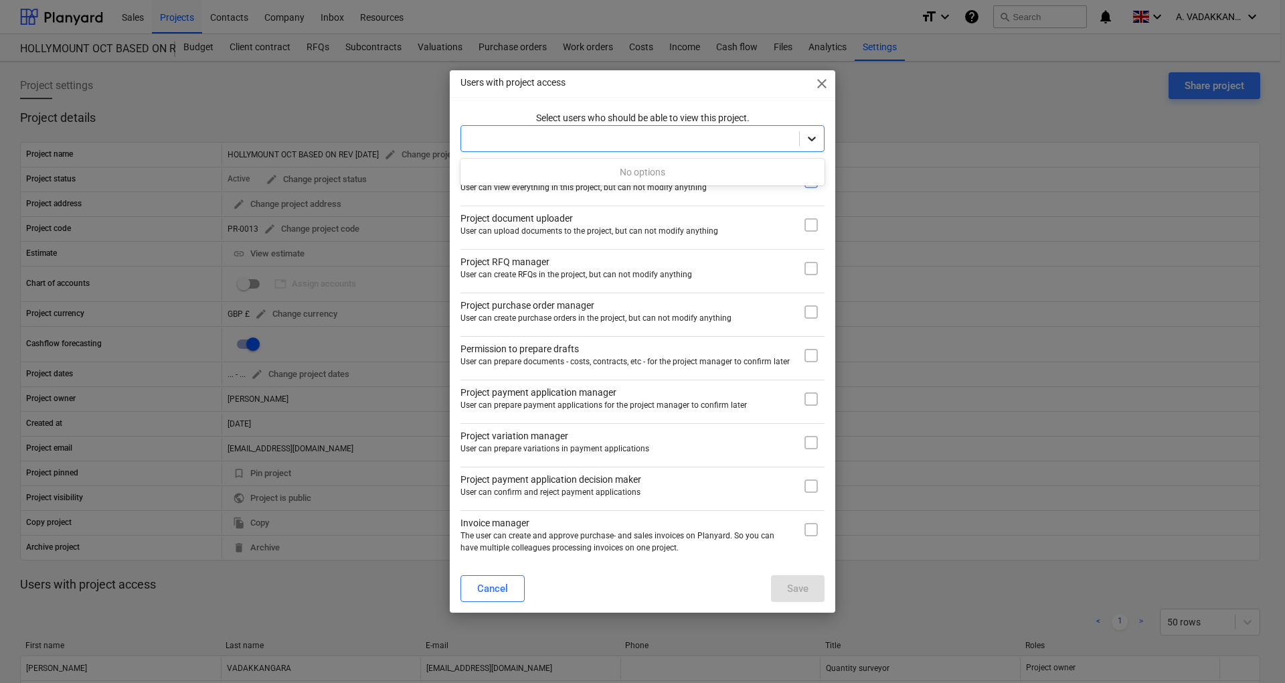
click at [807, 143] on icon at bounding box center [811, 138] width 13 height 13
click at [824, 84] on span "close" at bounding box center [822, 84] width 16 height 16
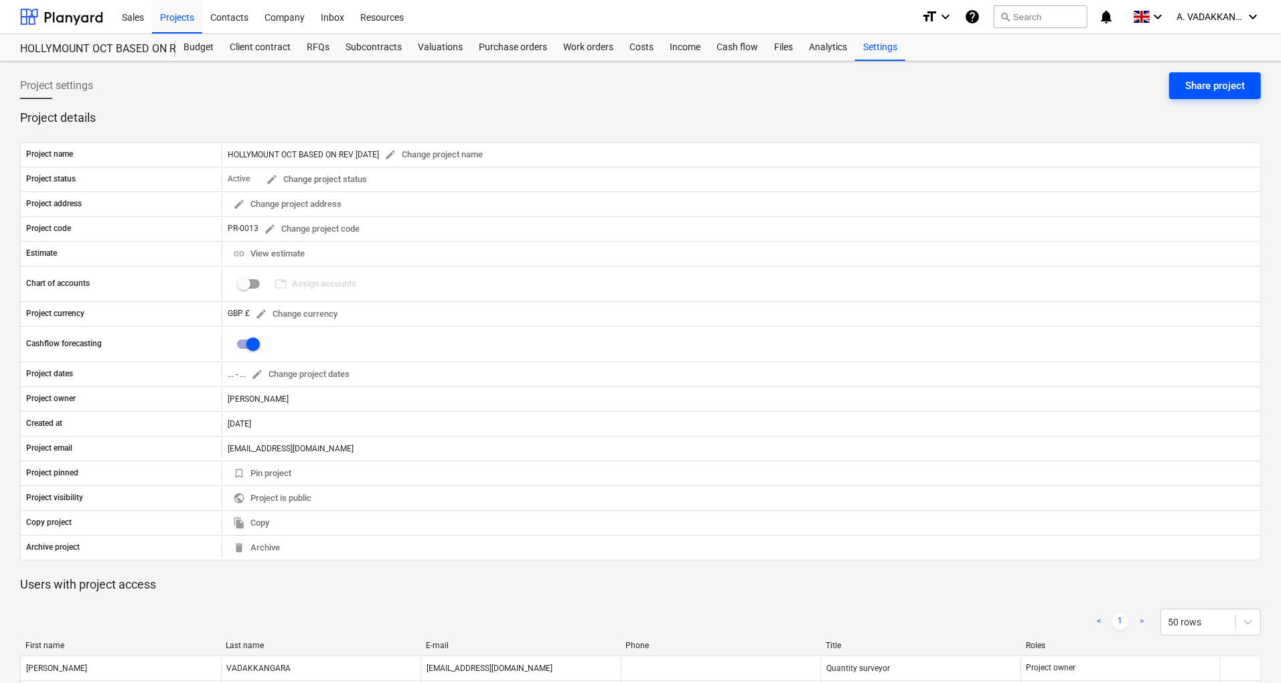
click at [1209, 88] on div "Share project" at bounding box center [1215, 85] width 60 height 17
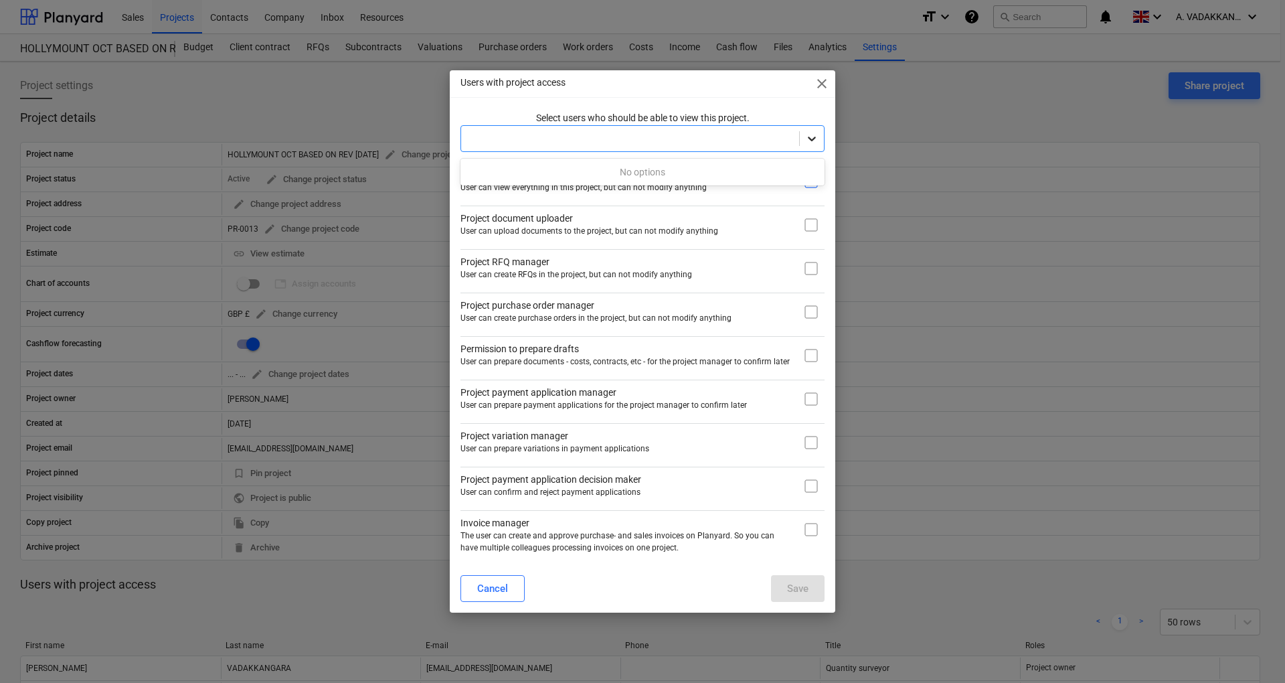
click at [810, 145] on icon at bounding box center [811, 138] width 13 height 13
click at [819, 82] on span "close" at bounding box center [822, 84] width 16 height 16
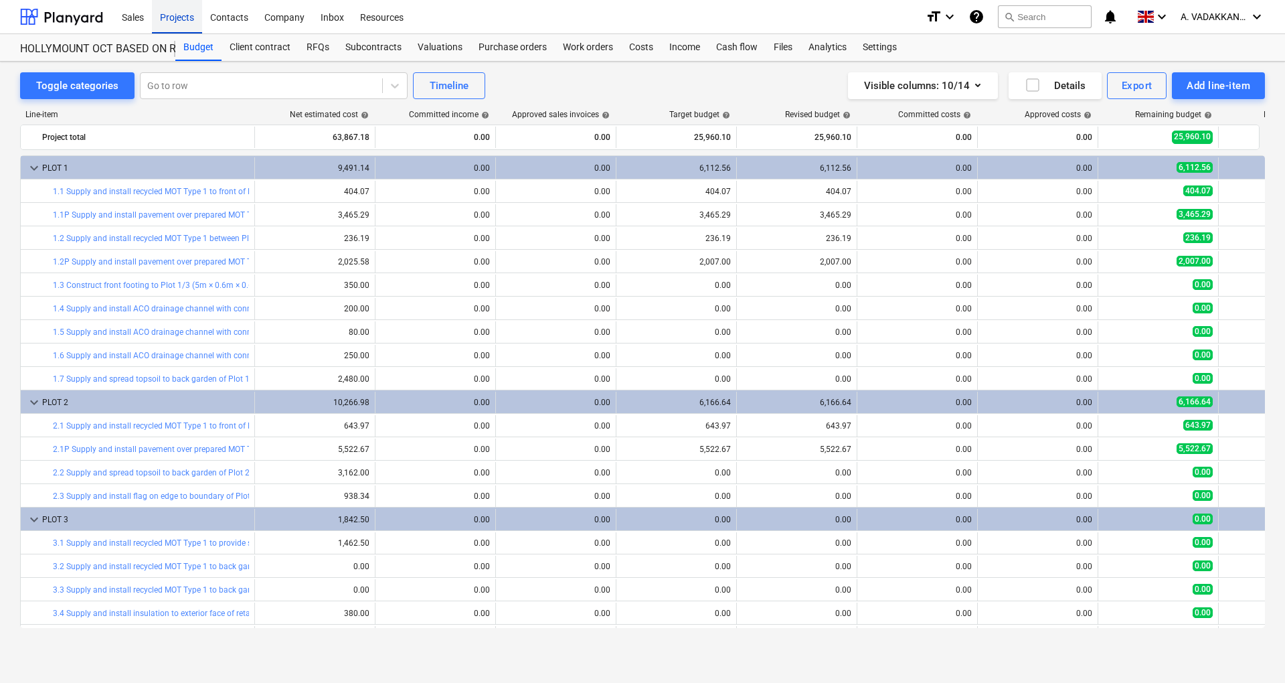
click at [182, 23] on div "Projects" at bounding box center [177, 16] width 50 height 34
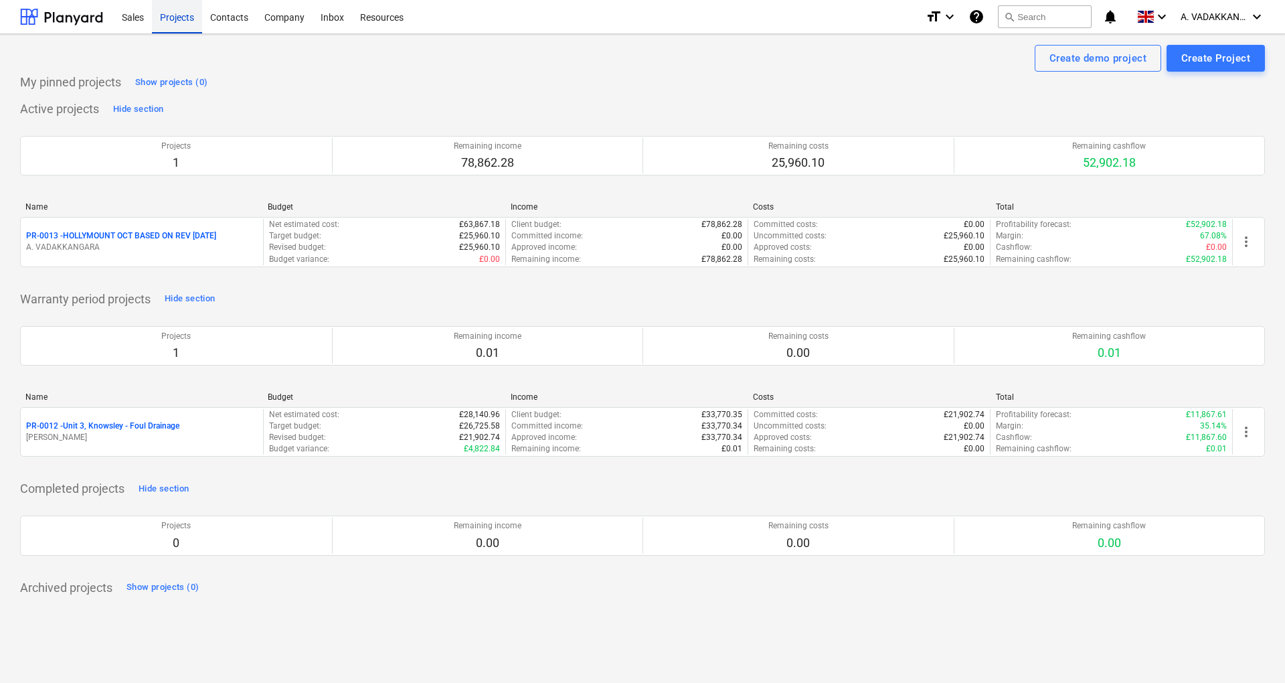
click at [169, 17] on div "Projects" at bounding box center [177, 16] width 50 height 34
click at [172, 17] on div "Projects" at bounding box center [177, 16] width 50 height 34
click at [127, 19] on div "Sales" at bounding box center [133, 16] width 38 height 34
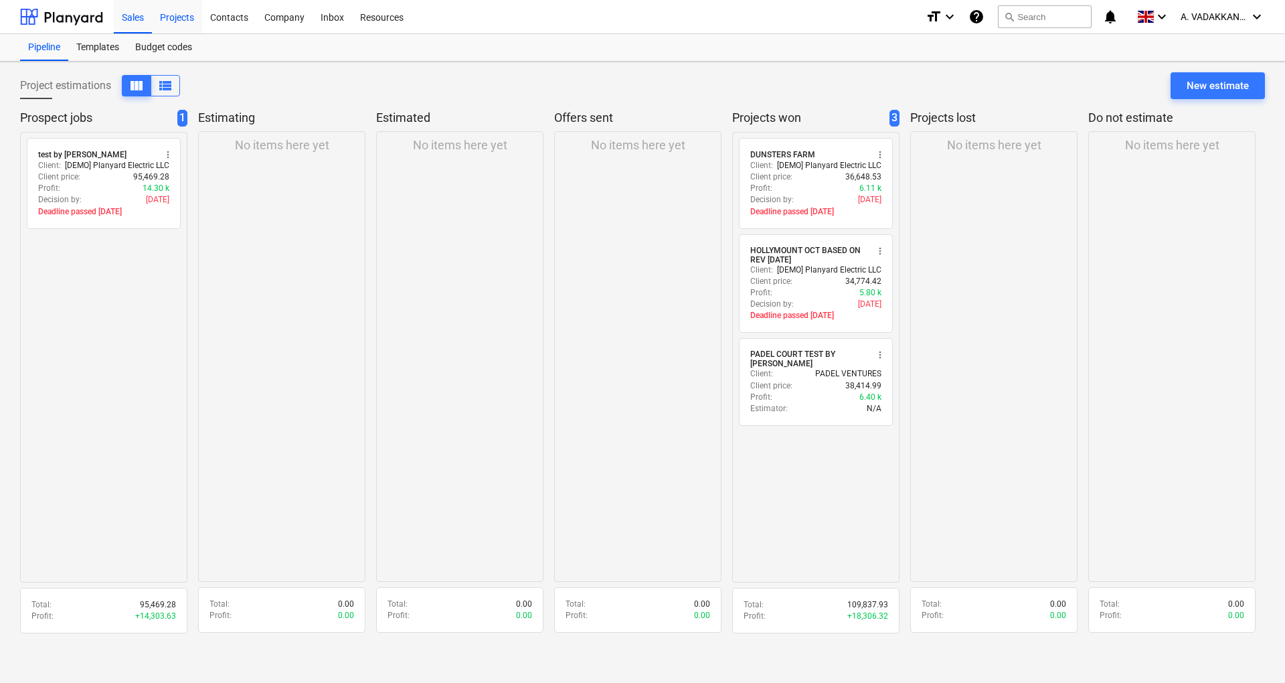
click at [173, 18] on div "Projects" at bounding box center [177, 16] width 50 height 34
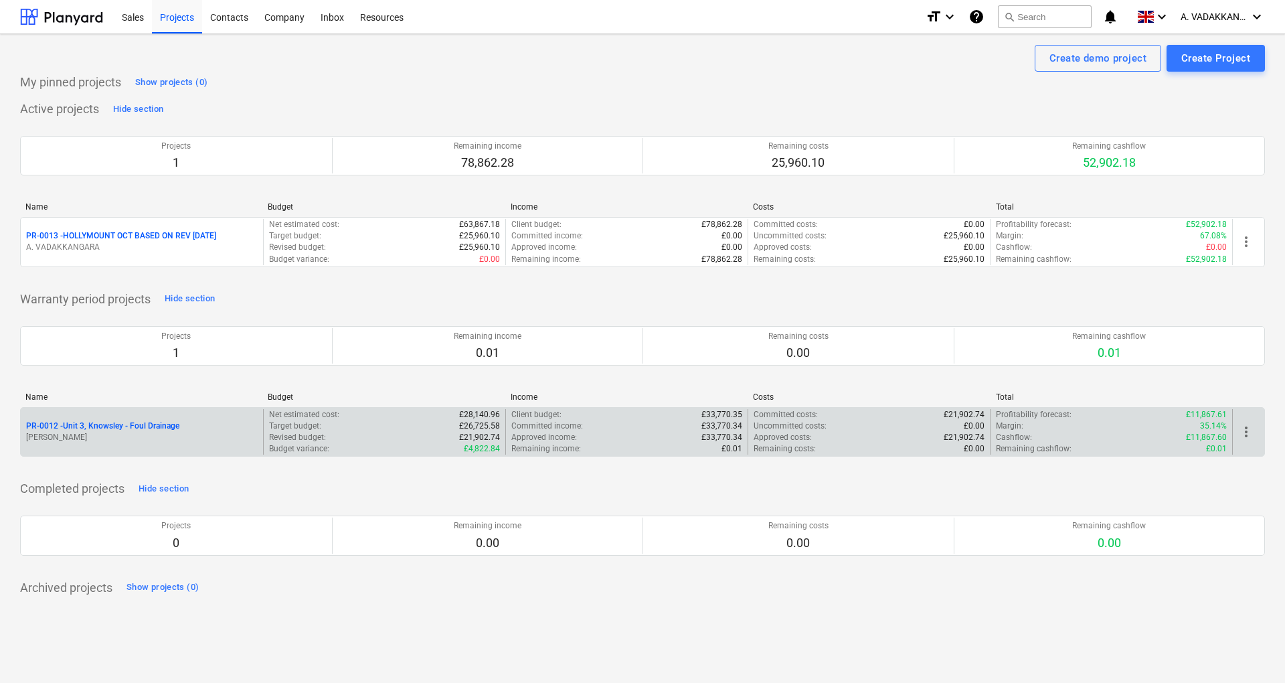
click at [156, 425] on p "PR-0012 - Unit 3, Knowsley - Foul Drainage" at bounding box center [102, 425] width 153 height 11
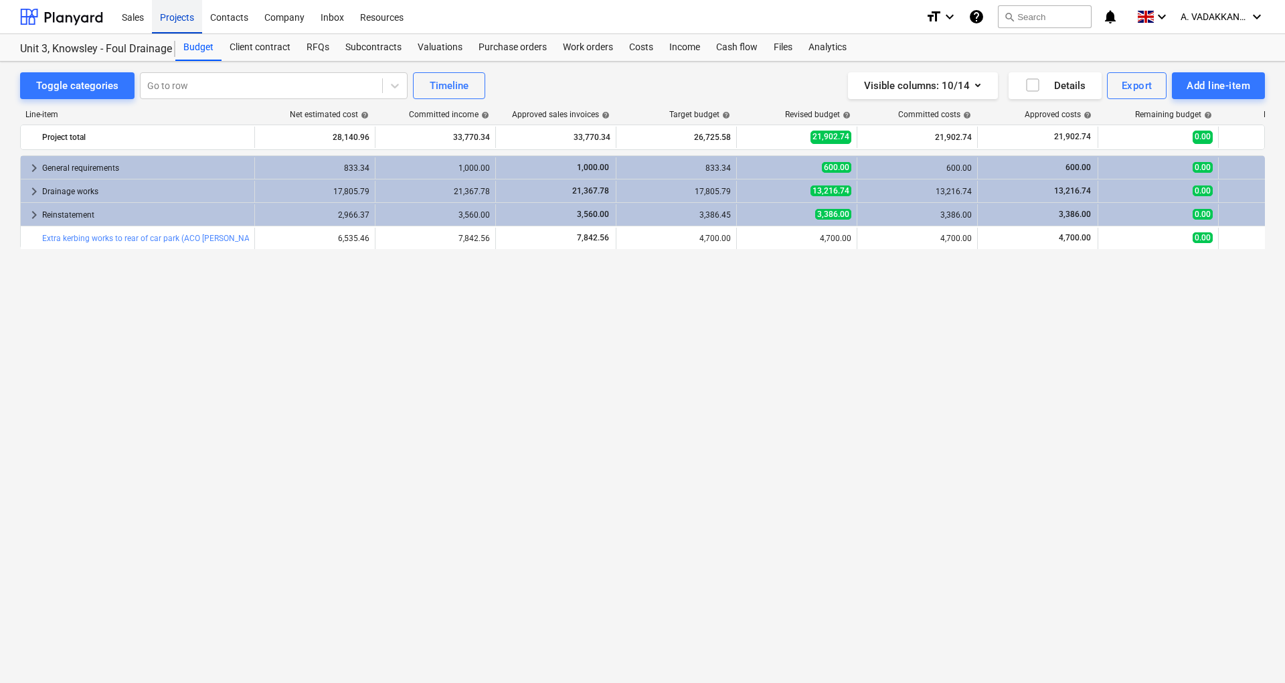
click at [189, 23] on div "Projects" at bounding box center [177, 16] width 50 height 34
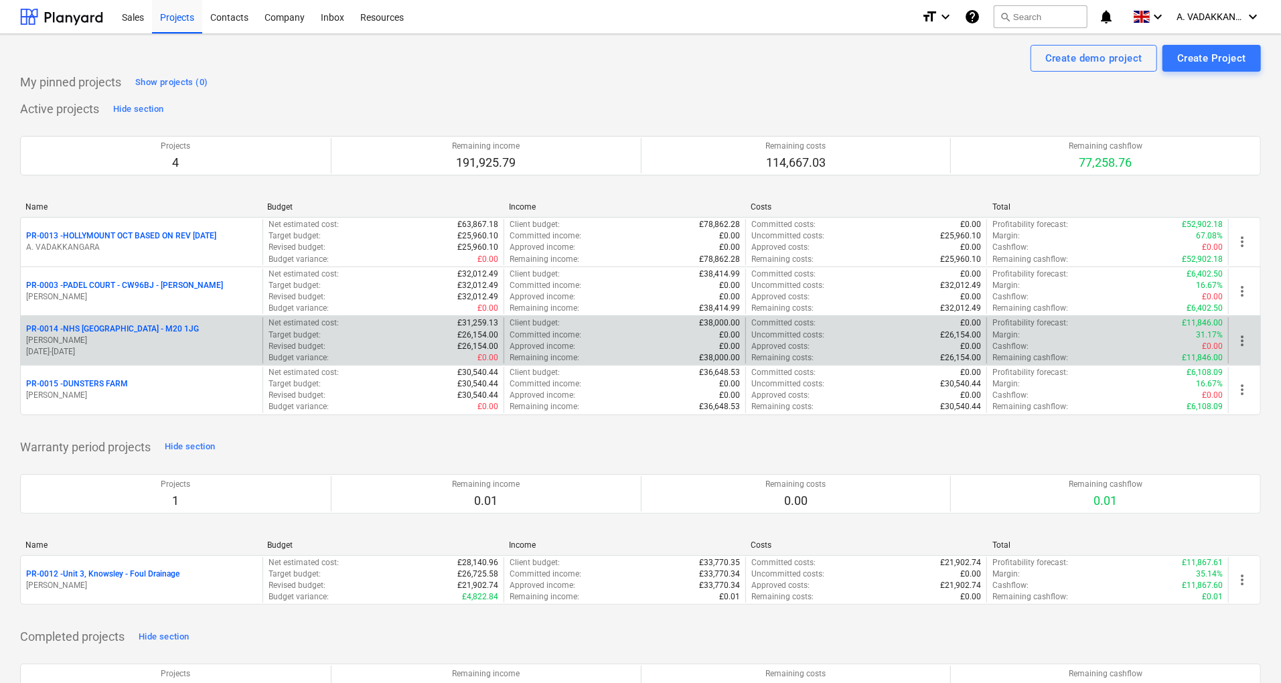
click at [155, 351] on p "[DATE] - [DATE]" at bounding box center [141, 351] width 231 height 11
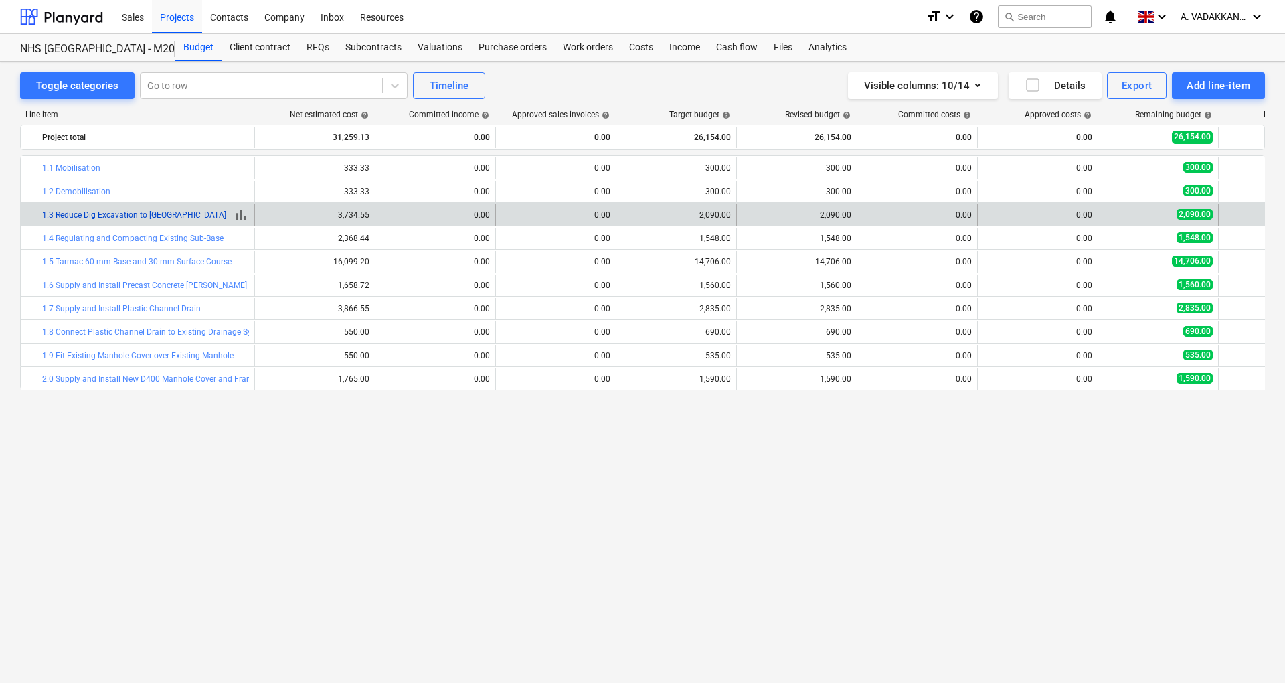
click at [161, 218] on link "1.3 Reduce Dig Excavation to [GEOGRAPHIC_DATA]" at bounding box center [134, 214] width 184 height 9
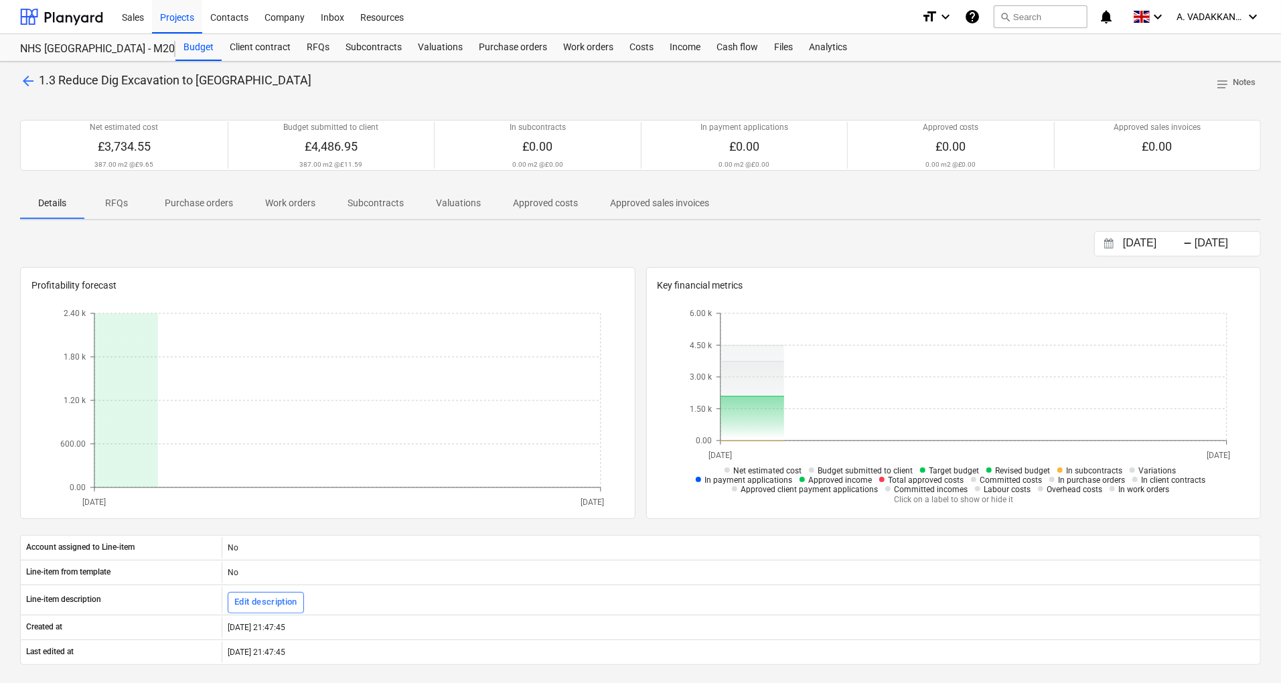
click at [29, 84] on span "arrow_back" at bounding box center [28, 81] width 16 height 16
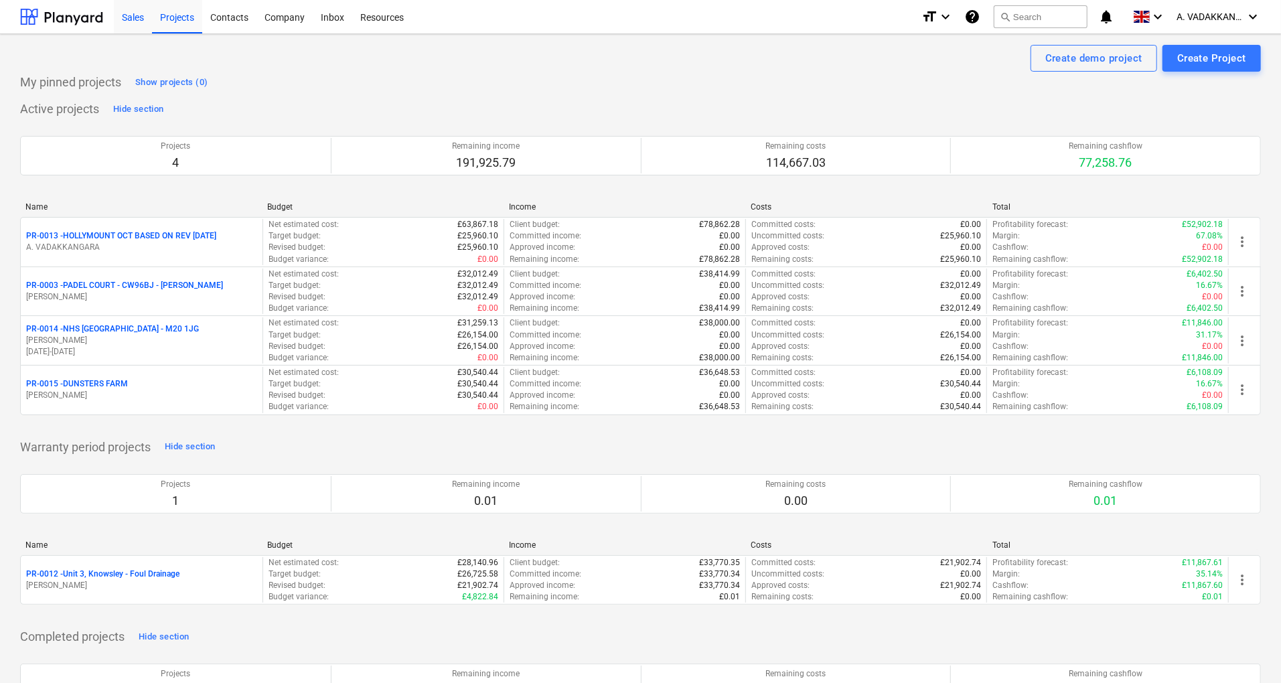
click at [138, 21] on div "Sales" at bounding box center [133, 16] width 38 height 34
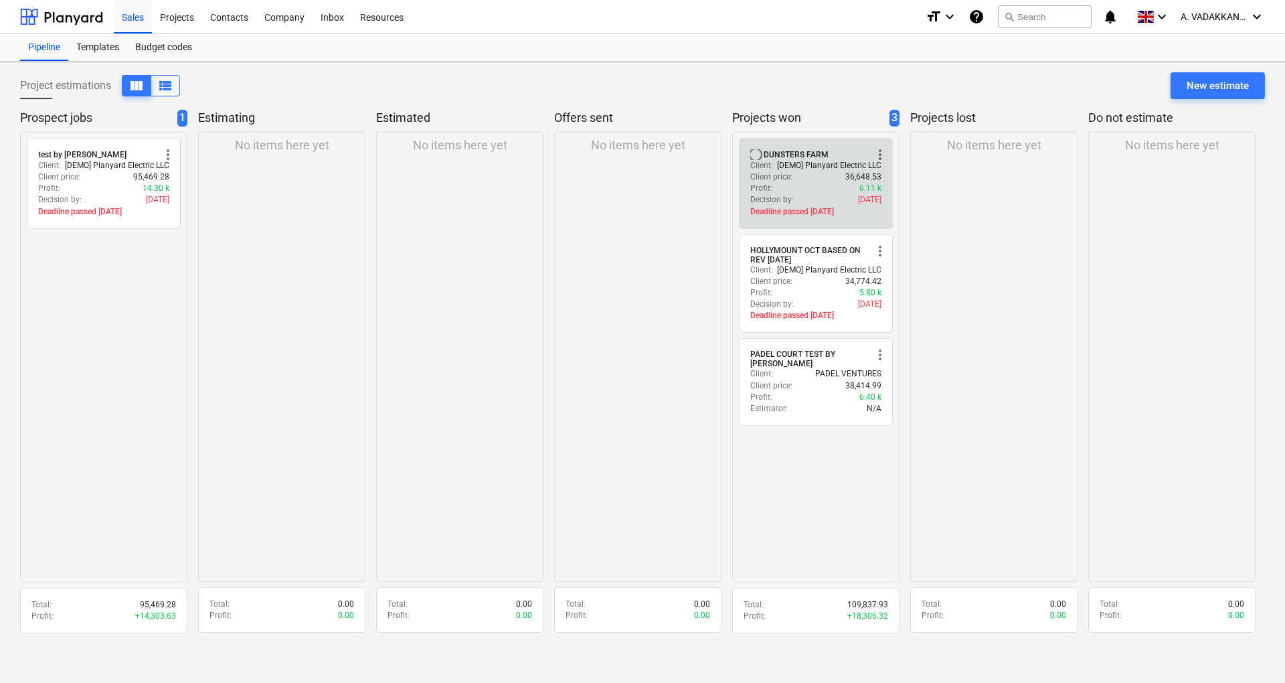
click at [821, 179] on div "Client price : 36,648.53" at bounding box center [816, 176] width 131 height 11
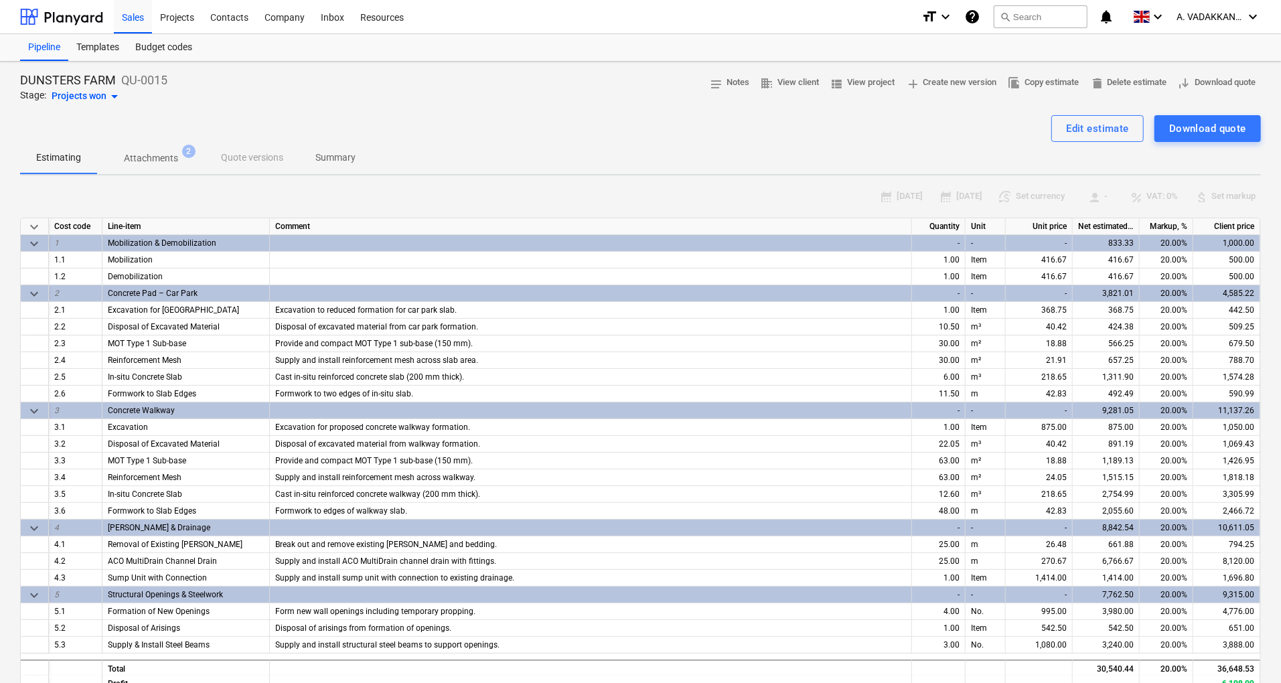
click at [149, 161] on p "Attachments" at bounding box center [151, 158] width 54 height 14
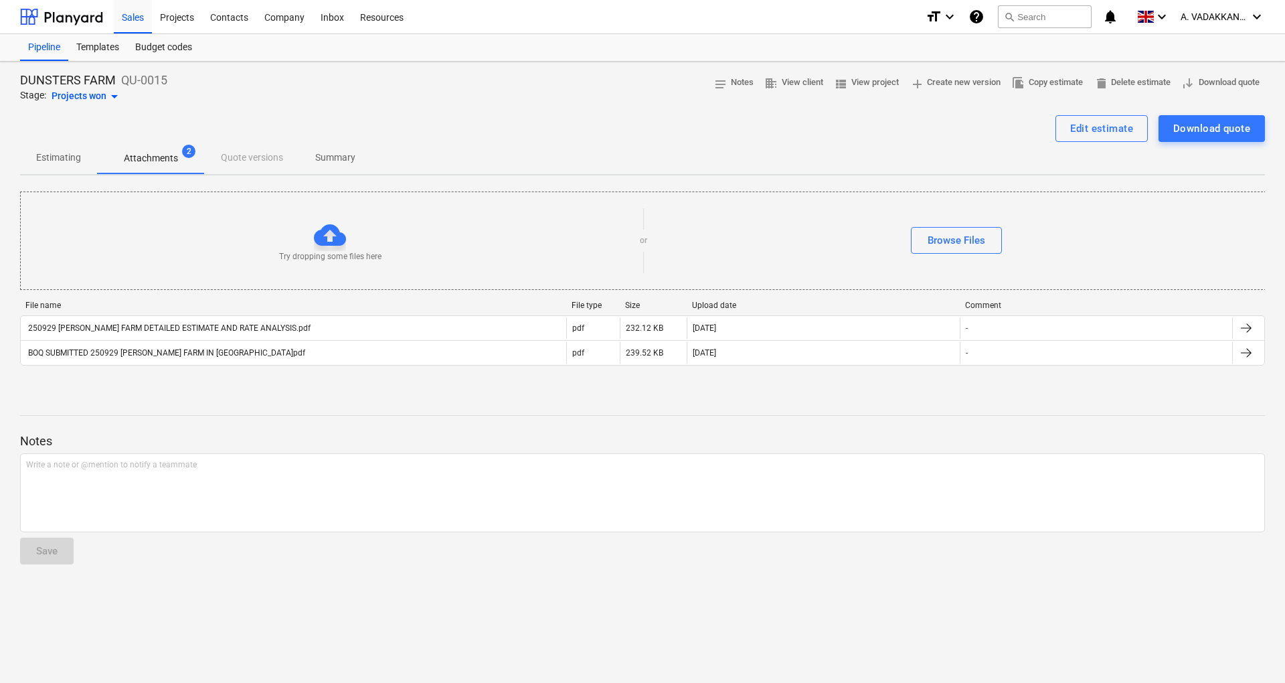
click at [58, 162] on p "Estimating" at bounding box center [58, 158] width 45 height 14
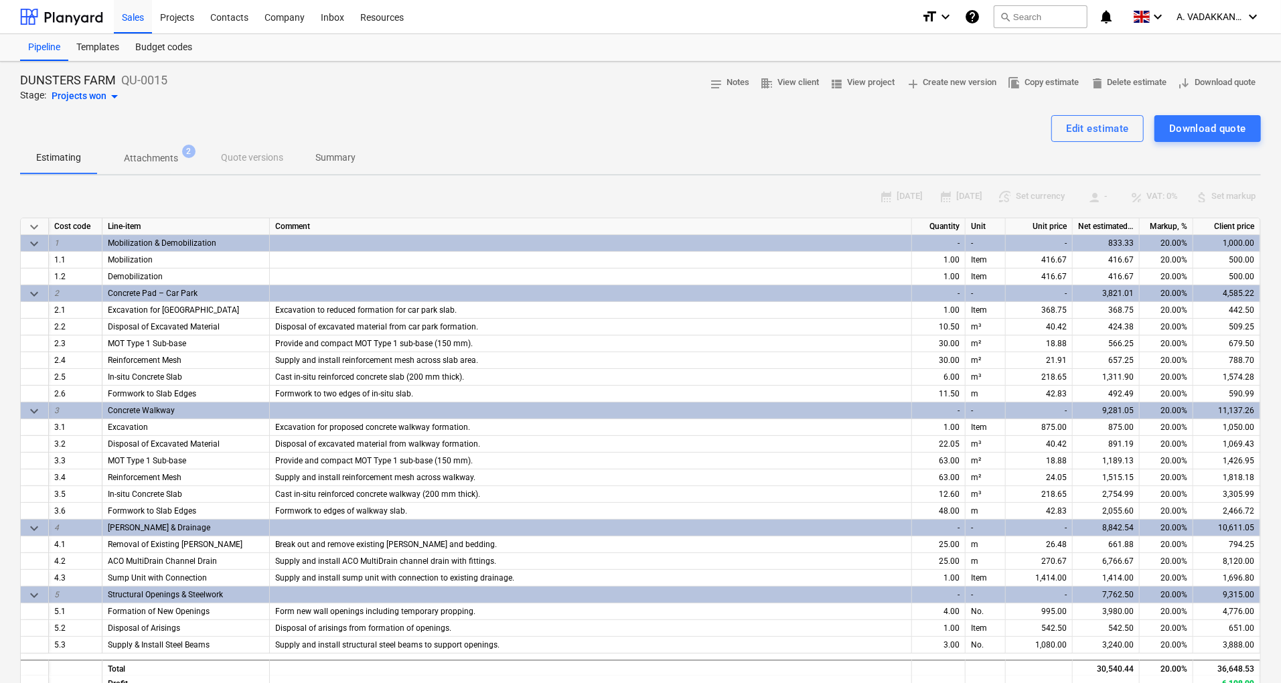
click at [145, 154] on p "Attachments" at bounding box center [151, 158] width 54 height 14
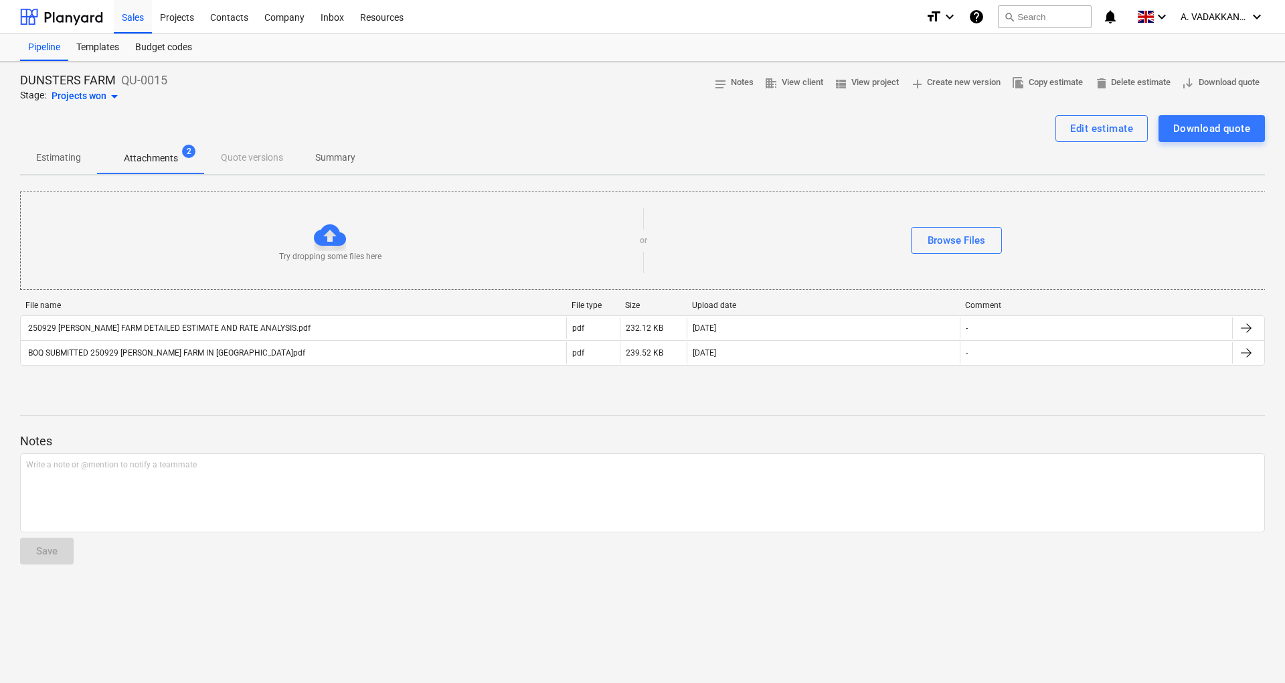
click at [55, 158] on p "Estimating" at bounding box center [58, 158] width 45 height 14
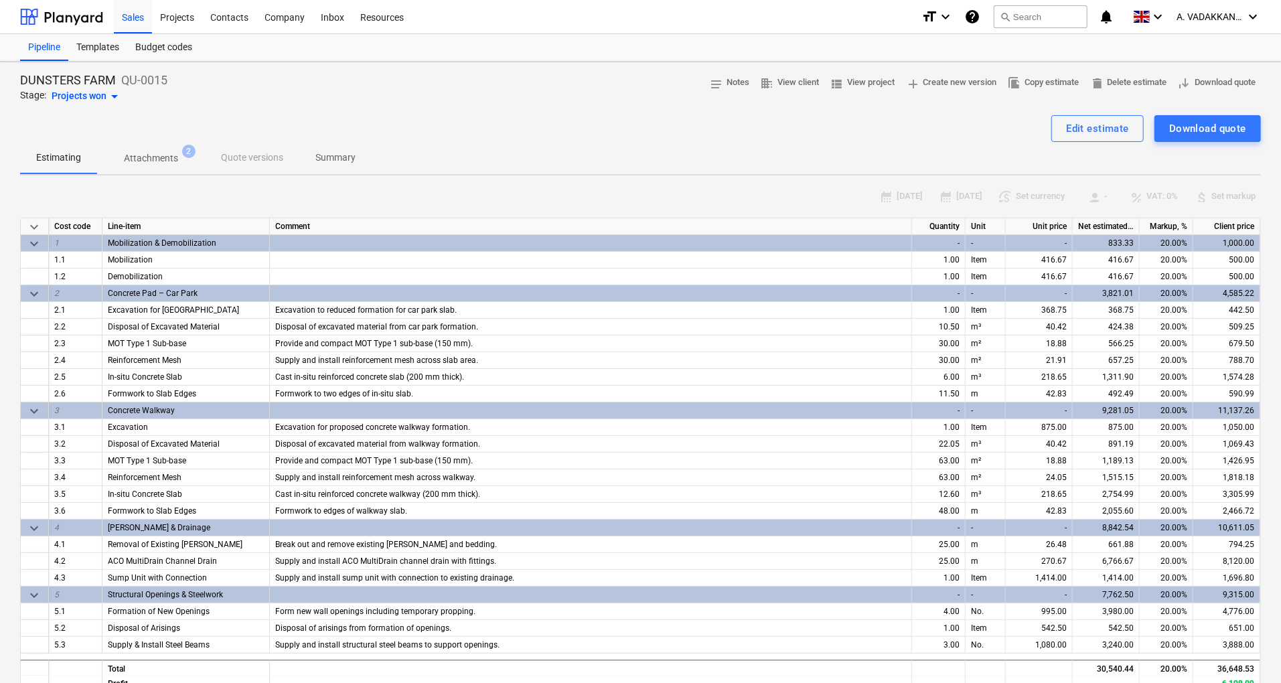
click at [151, 159] on p "Attachments" at bounding box center [151, 158] width 54 height 14
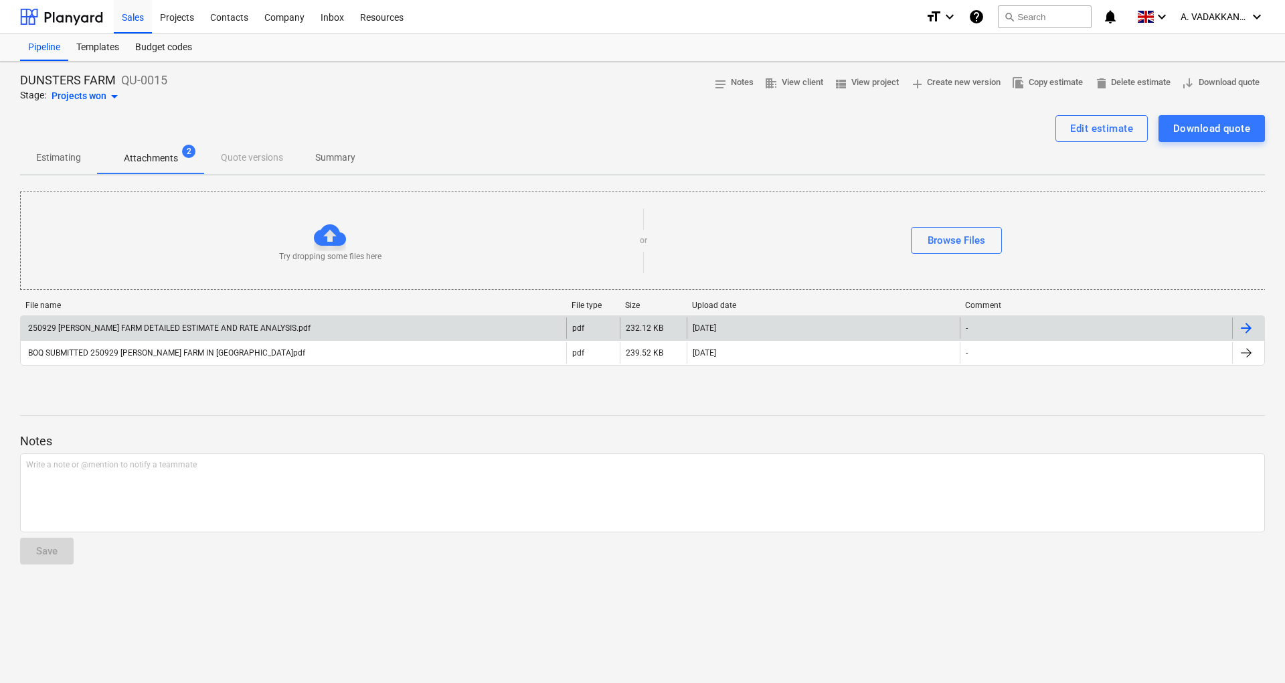
click at [173, 330] on div "250929 DE DUNSTER FARM DETAILED ESTIMATE AND RATE ANALYSIS.pdf" at bounding box center [168, 327] width 285 height 9
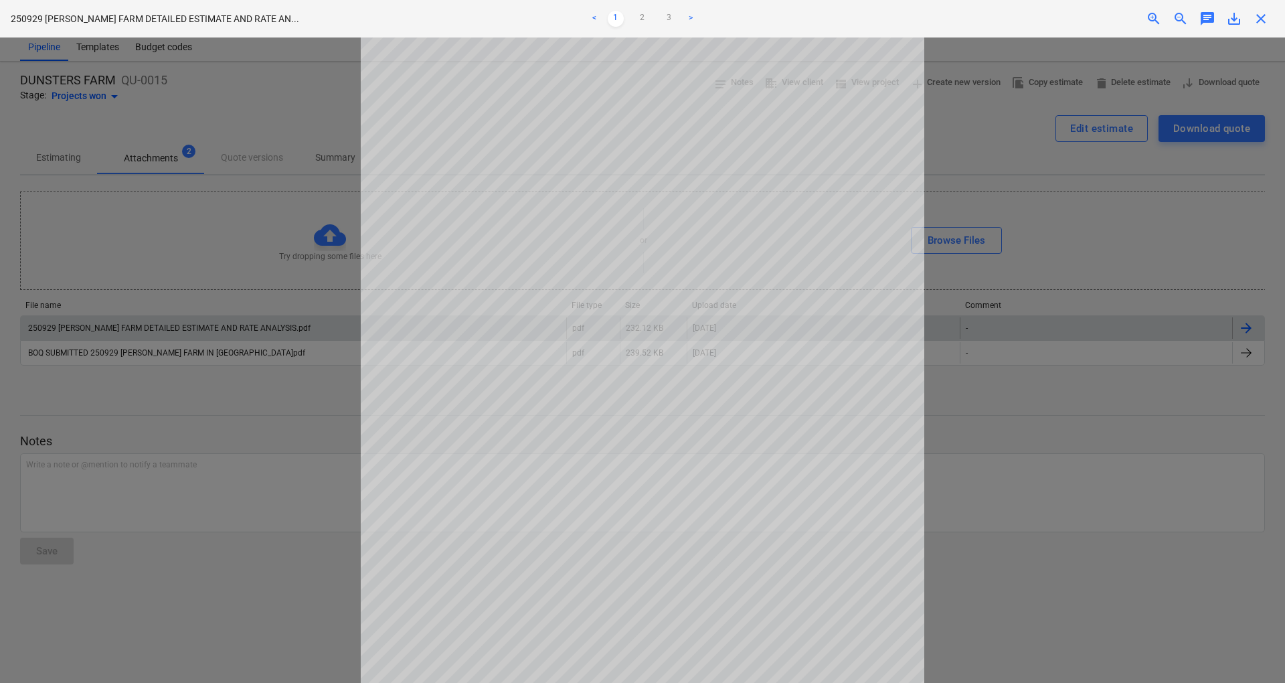
click at [1263, 21] on span "close" at bounding box center [1261, 19] width 16 height 16
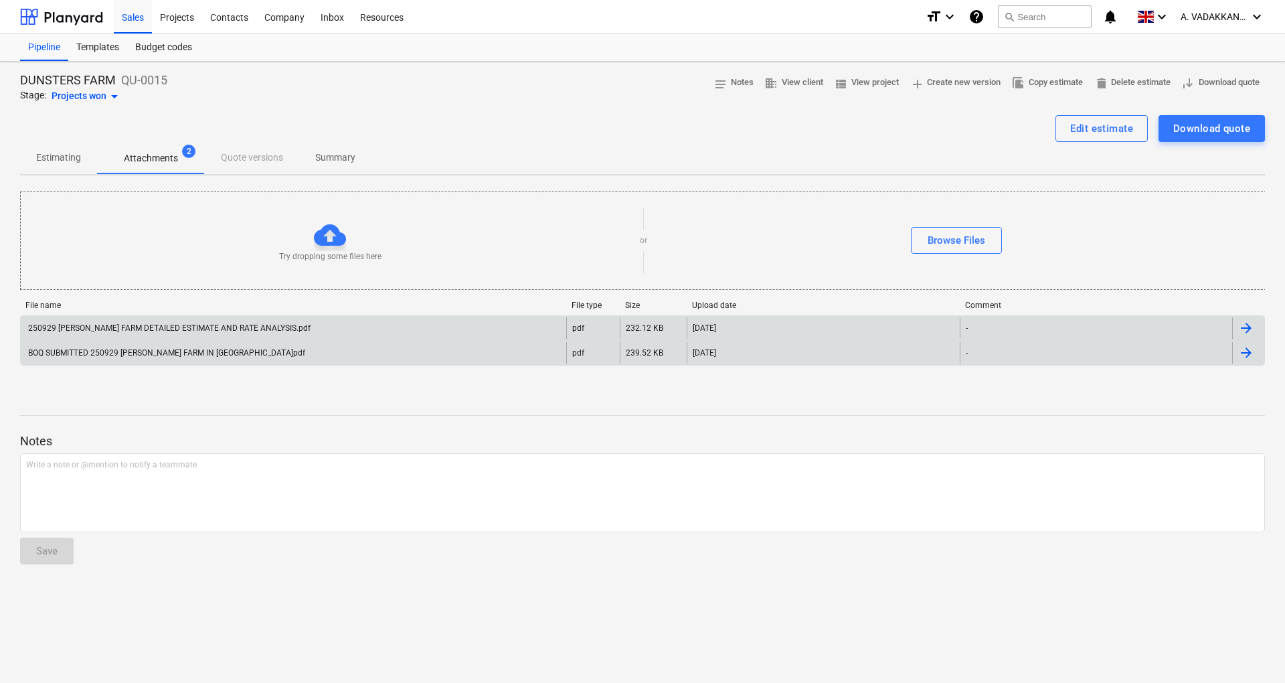
click at [167, 349] on div "BOQ SUBMITTED 250929 DE DUNSTER FARM IN BURY.pdf" at bounding box center [165, 352] width 279 height 9
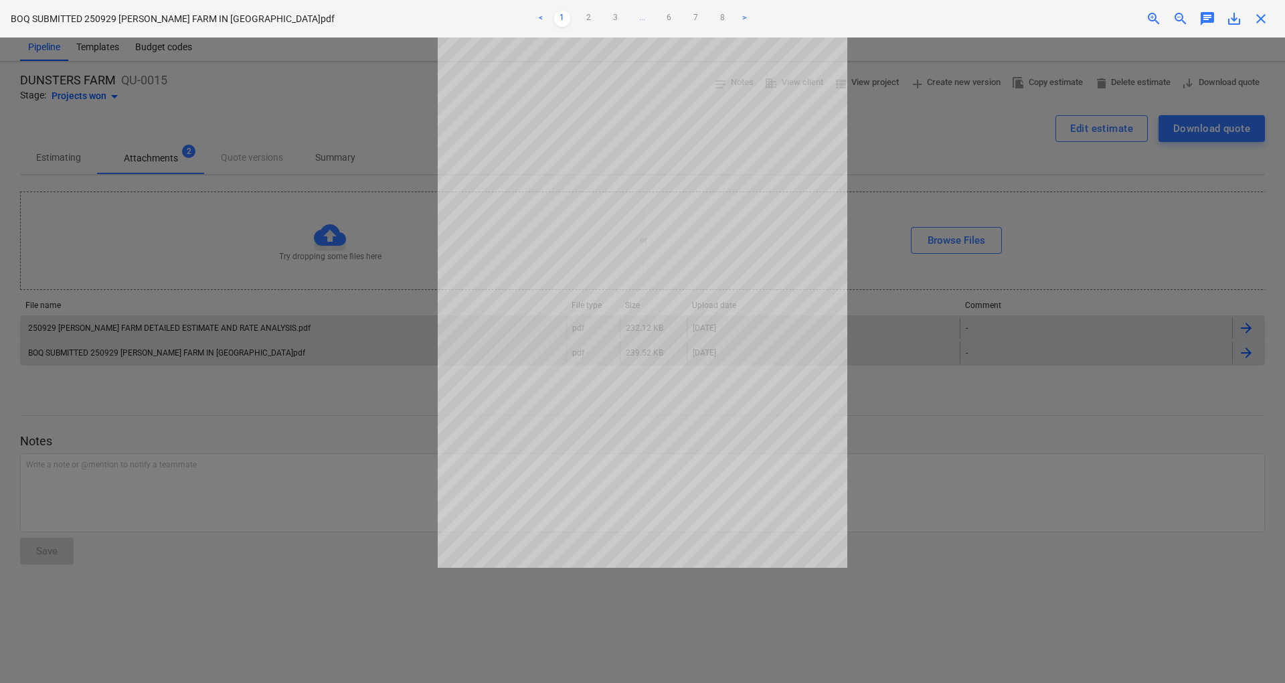
click at [748, 15] on link ">" at bounding box center [744, 19] width 16 height 16
click at [748, 15] on ul "< 1 2 3 4 ... 6 7 8 >" at bounding box center [642, 19] width 421 height 16
click at [761, 15] on link ">" at bounding box center [758, 19] width 16 height 16
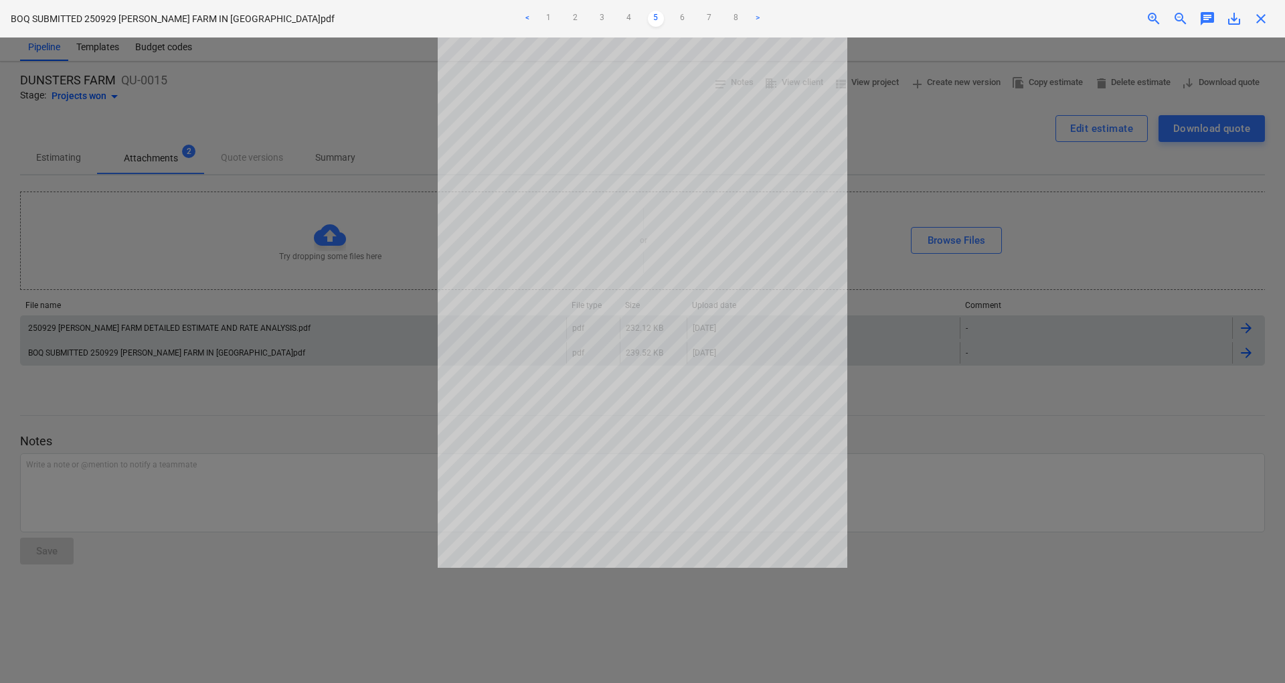
click at [761, 17] on link ">" at bounding box center [758, 19] width 16 height 16
click at [191, 319] on div at bounding box center [642, 359] width 1285 height 645
click at [1259, 19] on span "close" at bounding box center [1261, 19] width 16 height 16
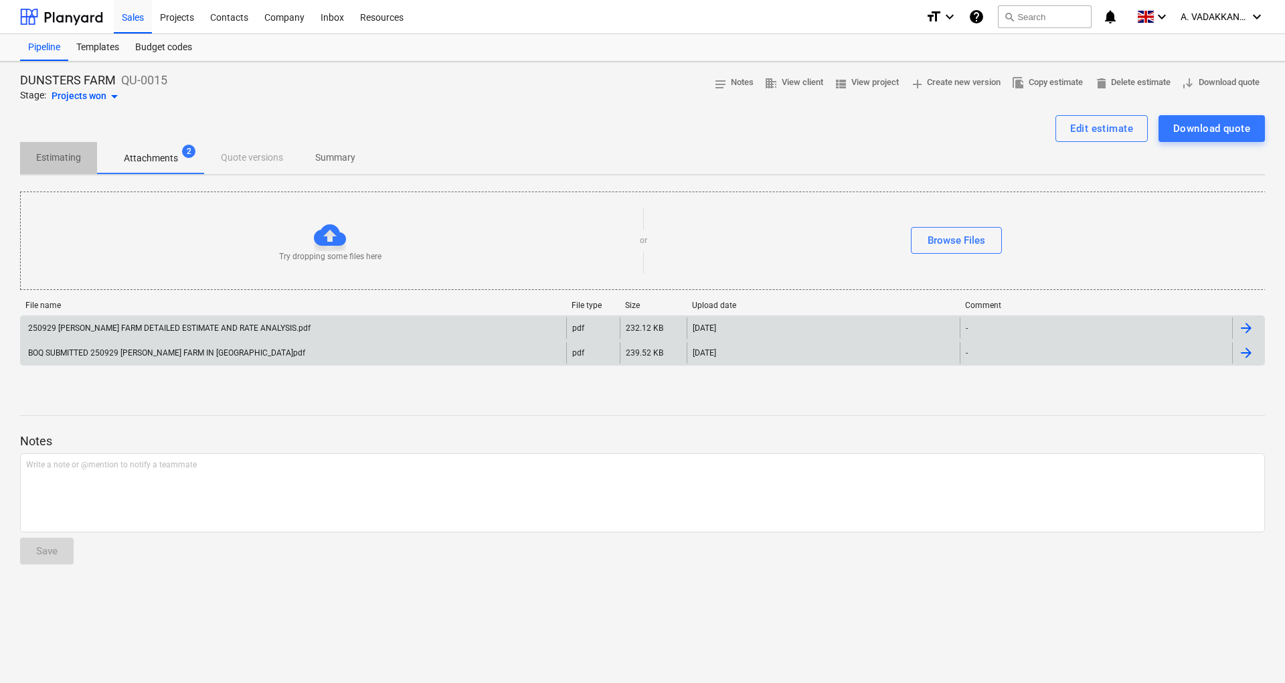
click at [72, 150] on span "Estimating" at bounding box center [58, 158] width 77 height 22
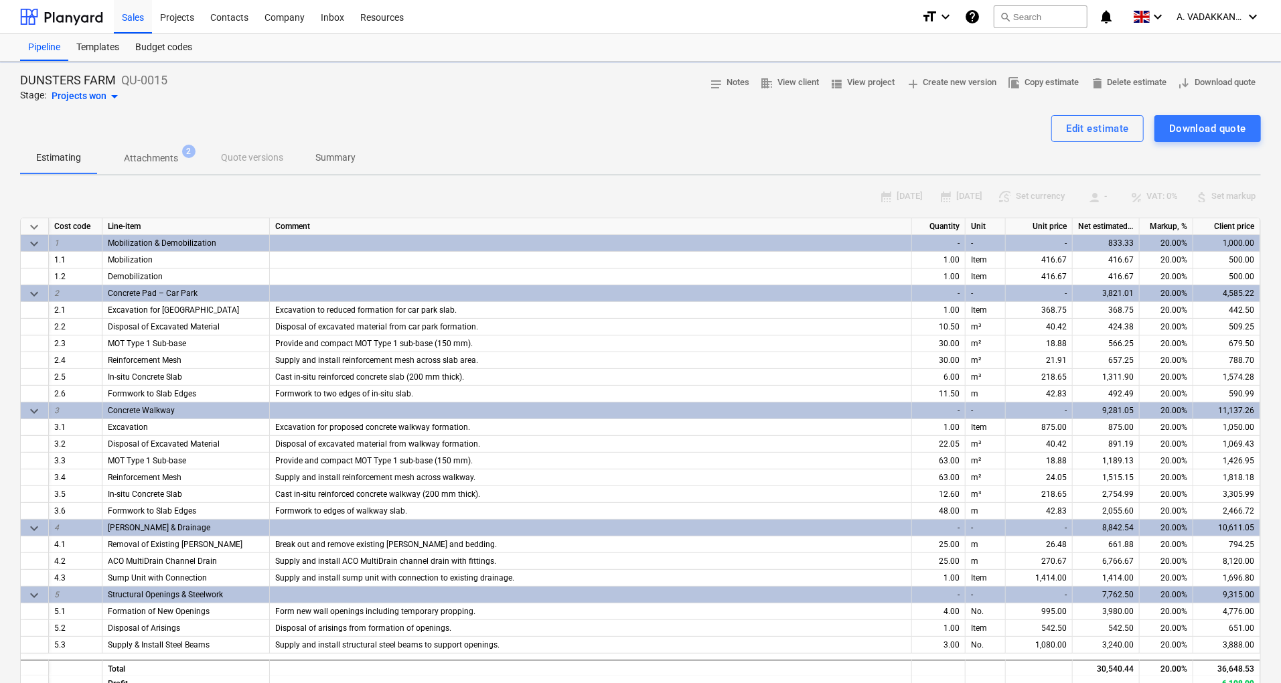
type textarea "x"
click at [179, 15] on div "Projects" at bounding box center [177, 16] width 50 height 34
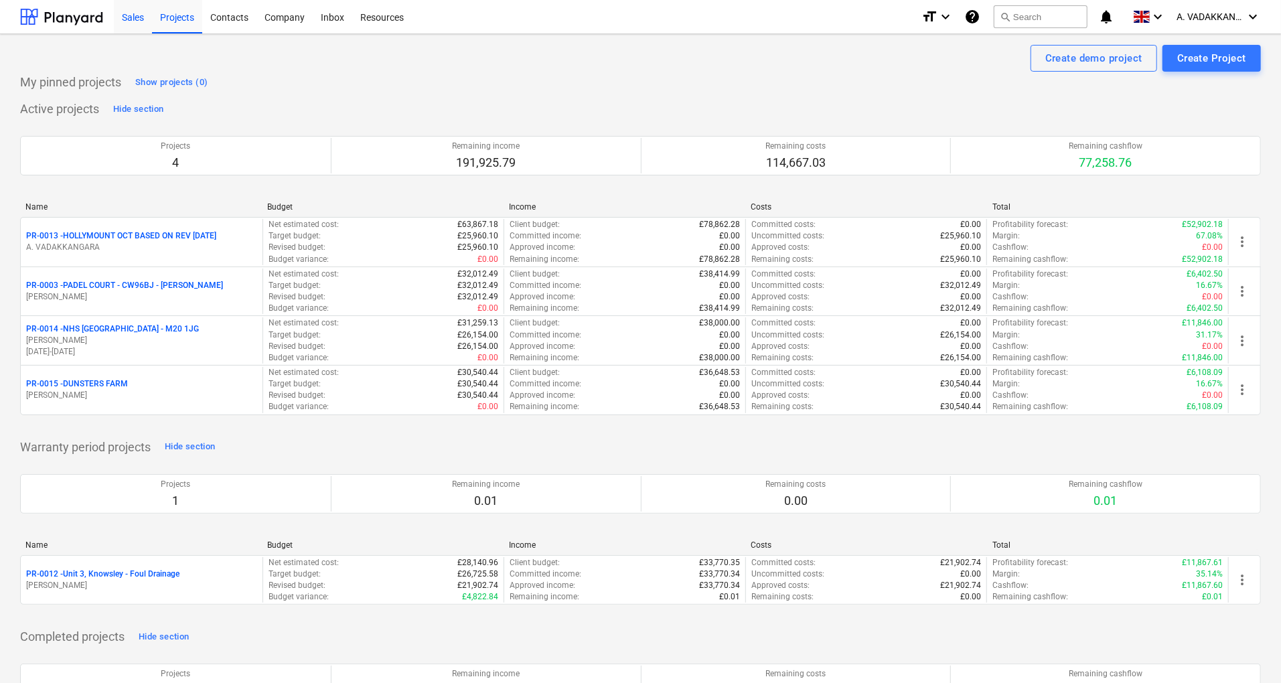
click at [144, 5] on div "Sales" at bounding box center [133, 16] width 38 height 34
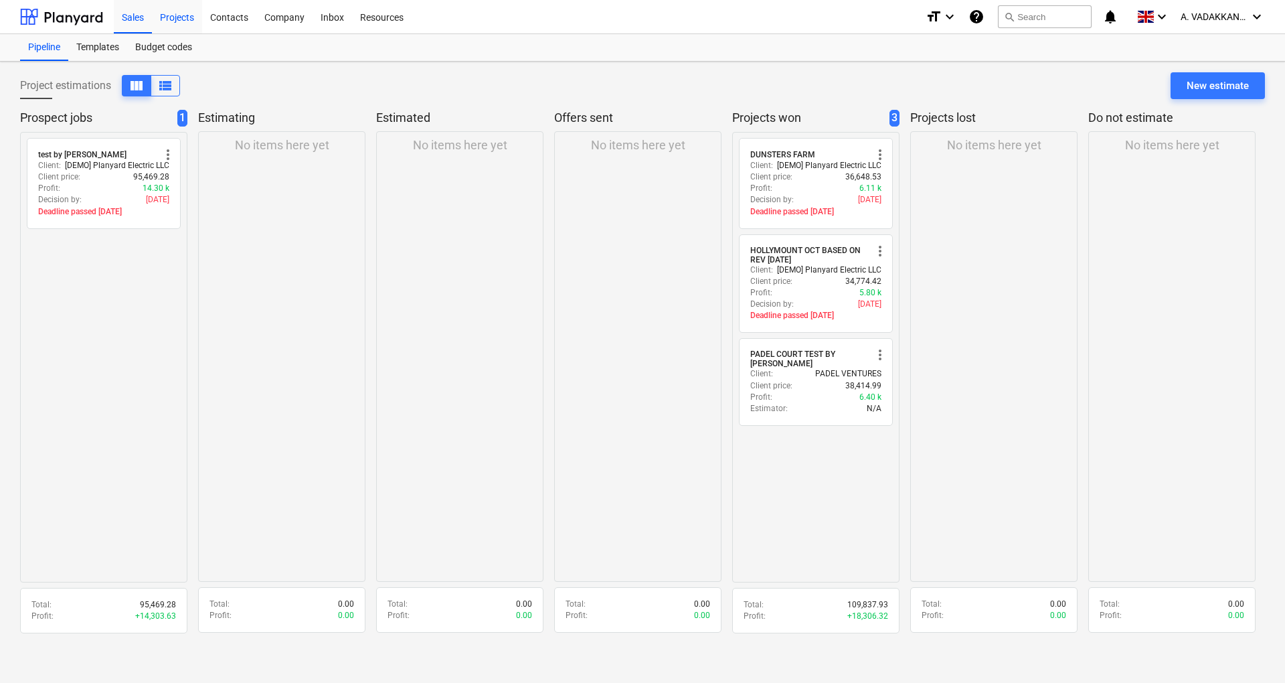
click at [189, 28] on div "Projects" at bounding box center [177, 16] width 50 height 34
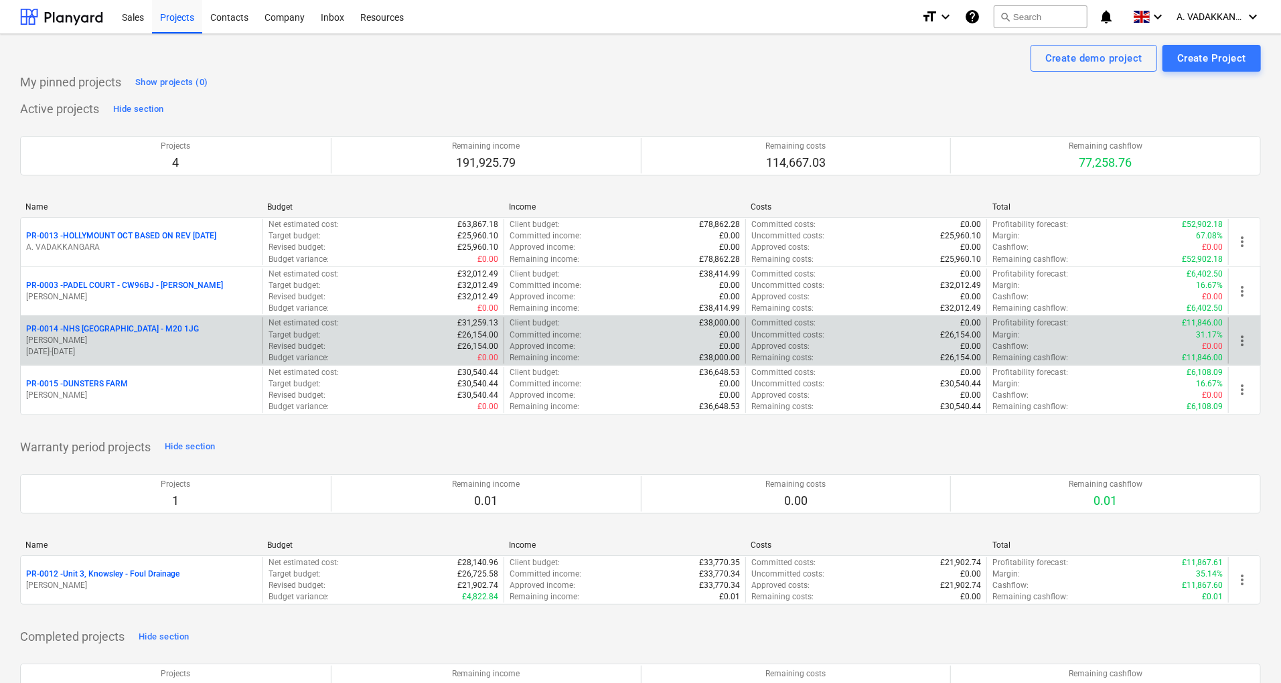
click at [171, 346] on p "14.10.2025 - 24.10.2025" at bounding box center [141, 351] width 231 height 11
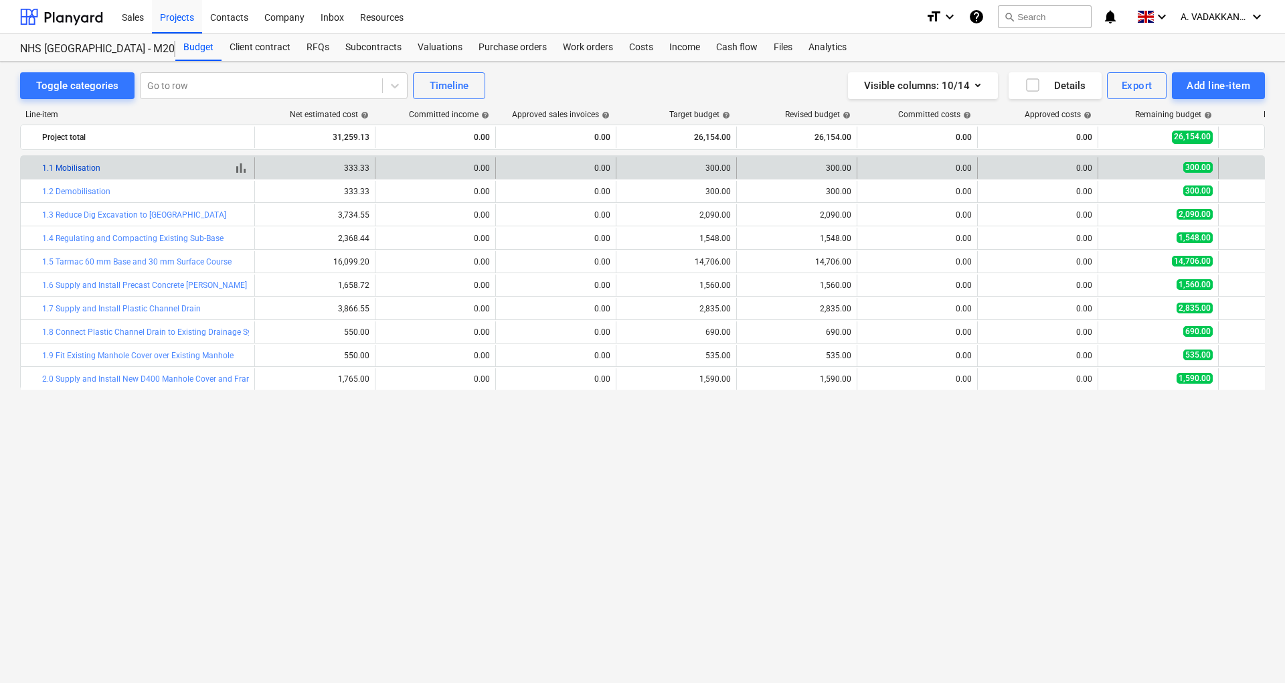
click at [74, 171] on link "1.1 Mobilisation" at bounding box center [71, 167] width 58 height 9
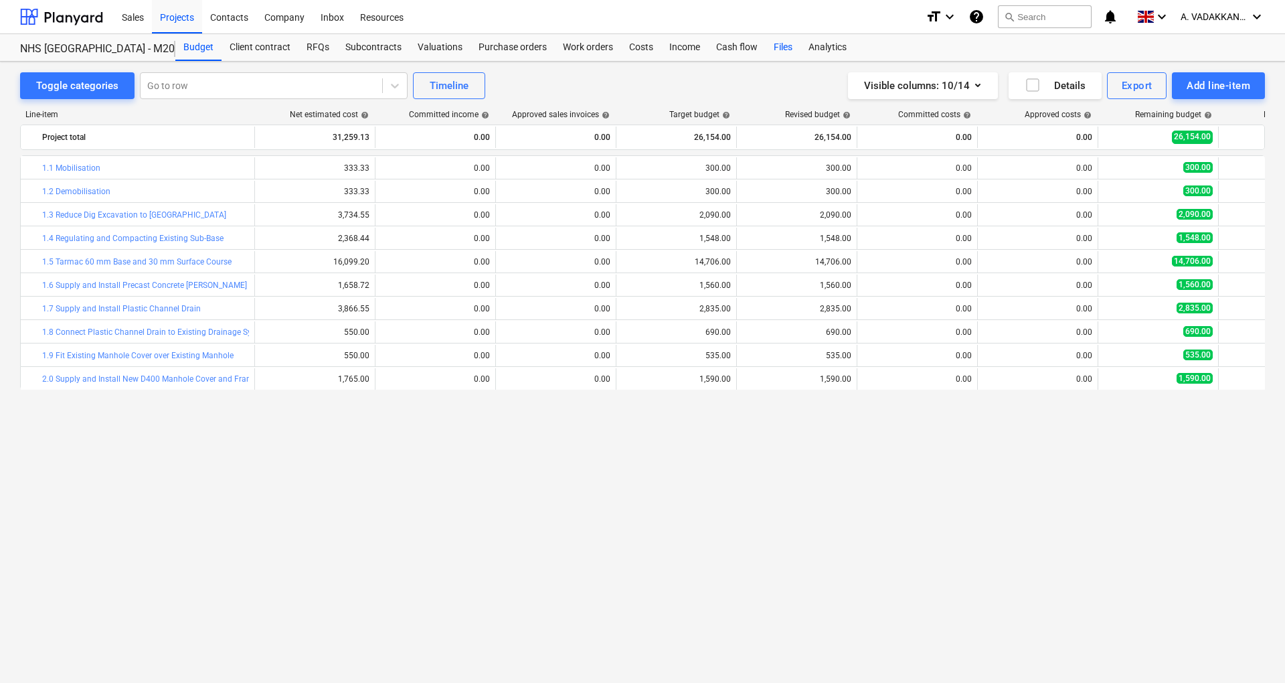
click at [779, 50] on div "Files" at bounding box center [783, 47] width 35 height 27
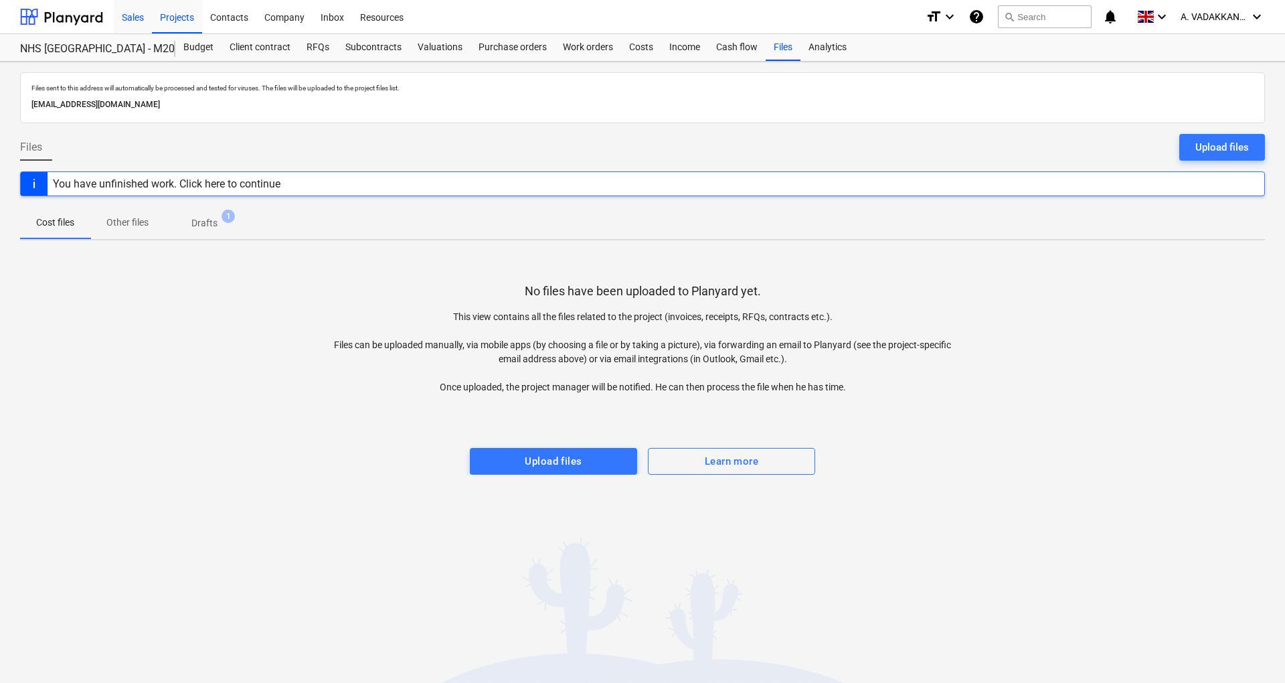
click at [141, 19] on div "Sales" at bounding box center [133, 16] width 38 height 34
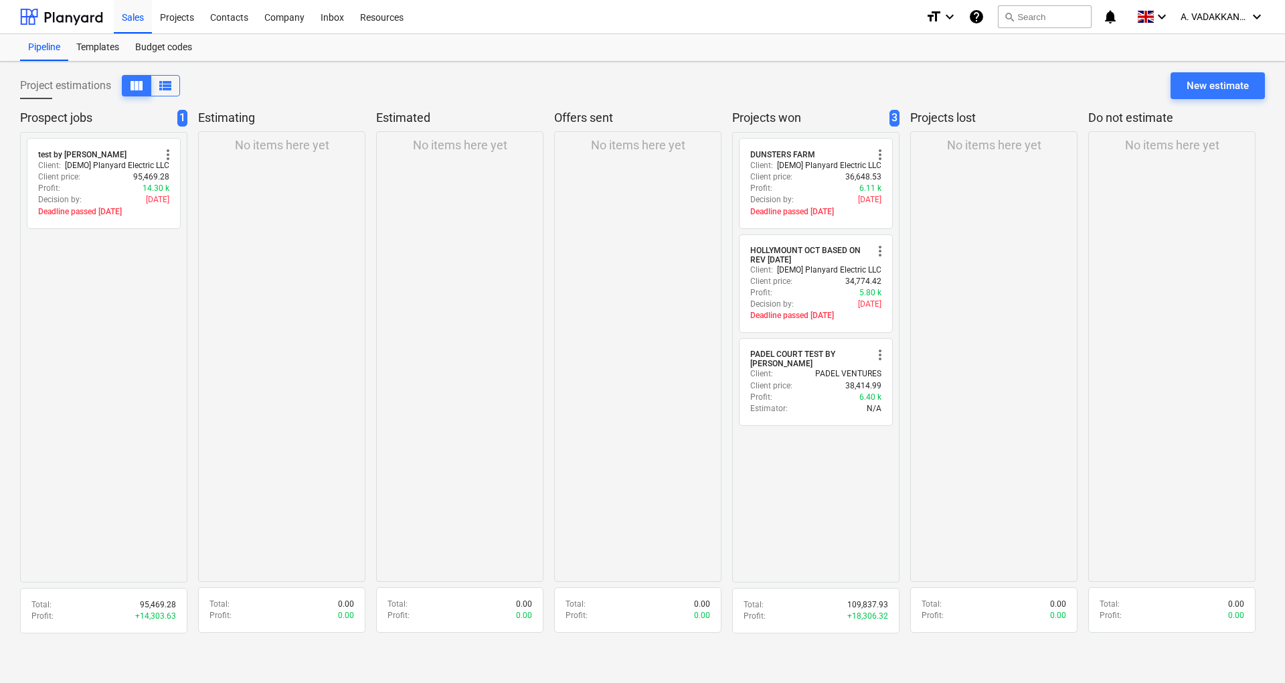
click at [959, 436] on div "No items here yet" at bounding box center [994, 356] width 167 height 451
